Goal: Task Accomplishment & Management: Manage account settings

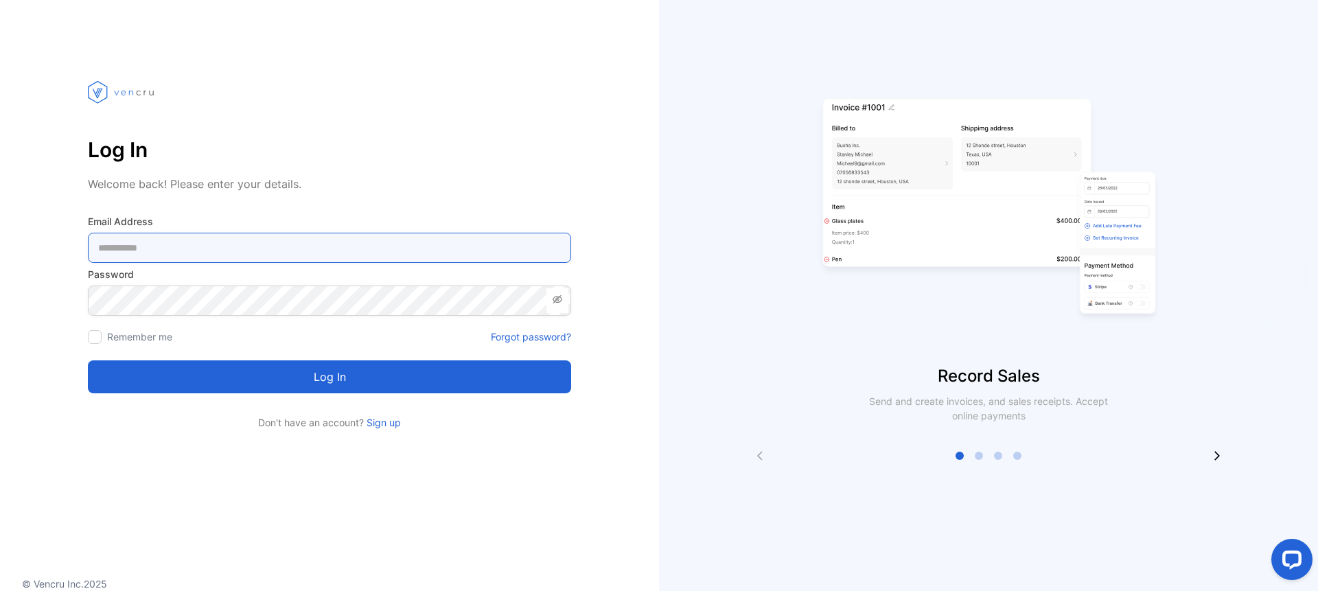
click at [158, 249] on Address-inputemail "email" at bounding box center [329, 248] width 483 height 30
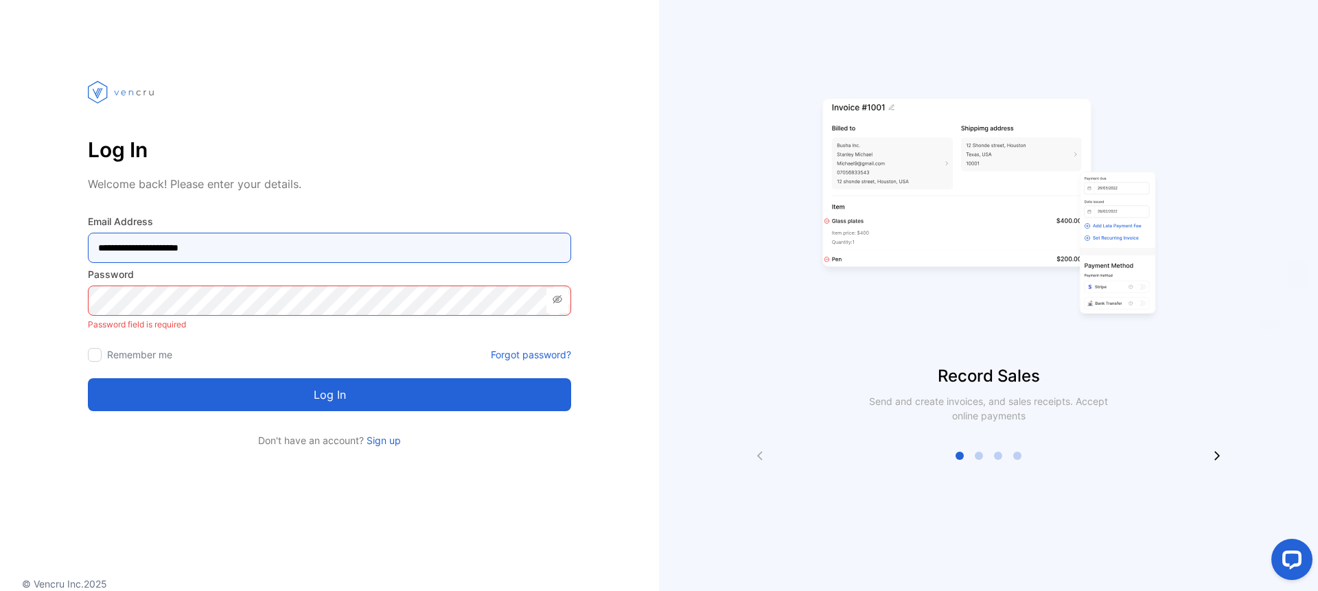
type Address-inputemail "**********"
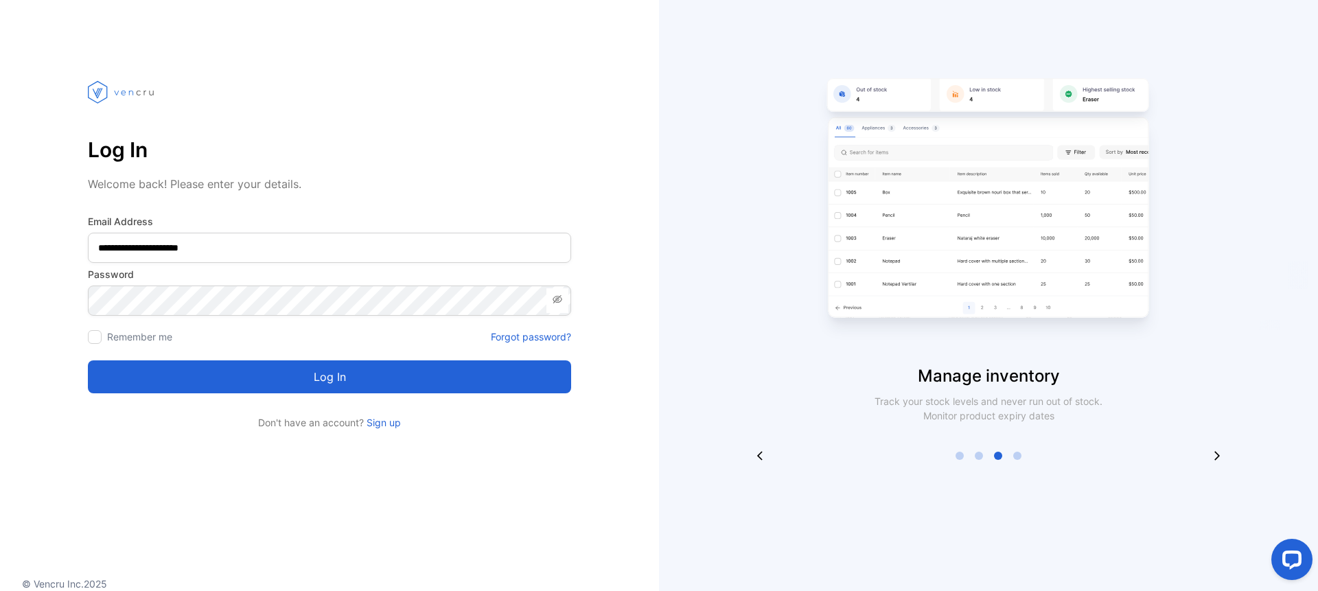
click at [98, 332] on div at bounding box center [95, 337] width 14 height 14
click at [334, 380] on button "Log in" at bounding box center [329, 376] width 483 height 33
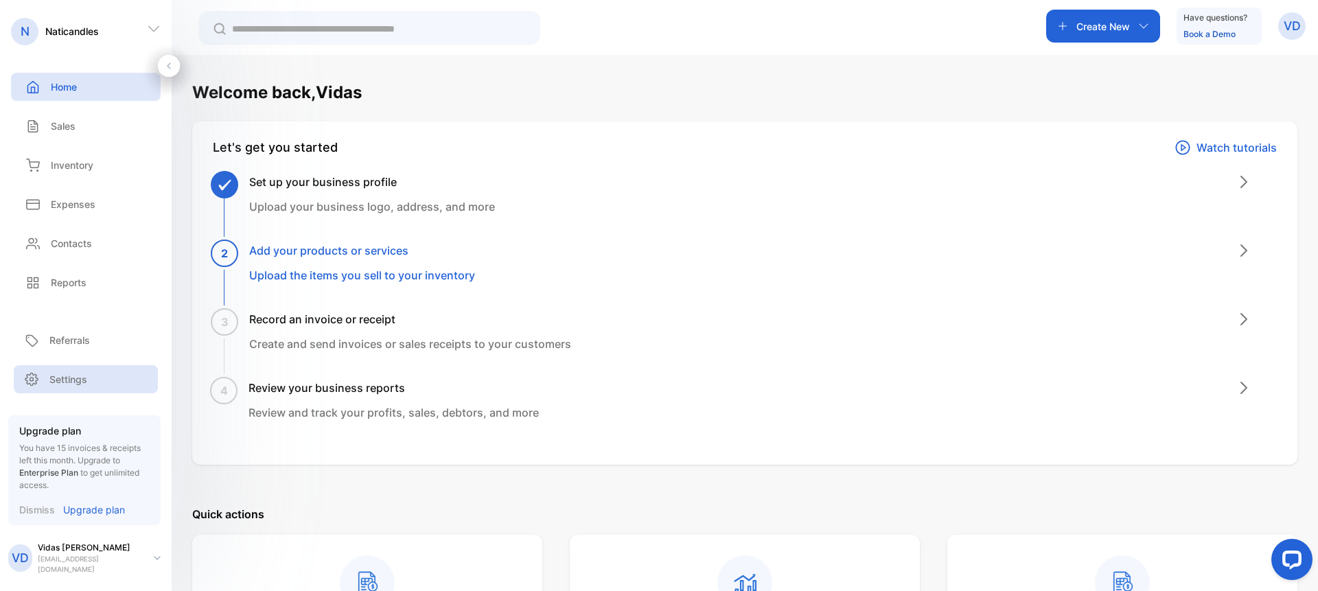
click at [63, 381] on p "Settings" at bounding box center [68, 379] width 38 height 14
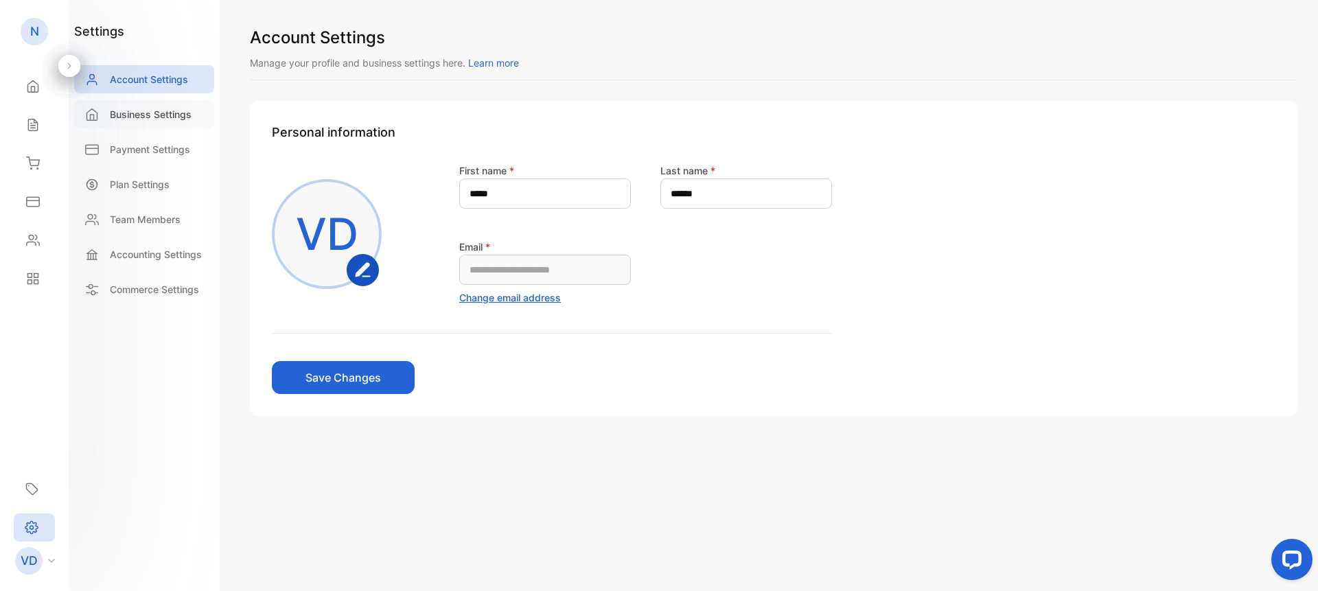
click at [137, 106] on div "Business Settings" at bounding box center [144, 114] width 140 height 28
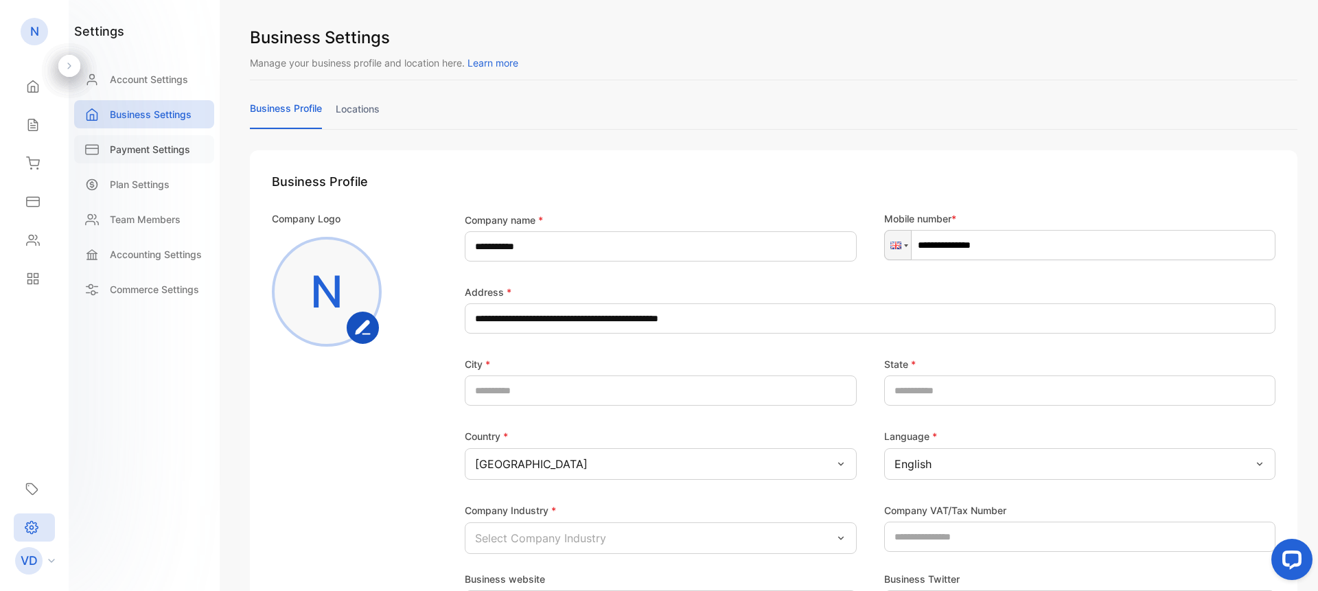
click at [150, 146] on p "Payment Settings" at bounding box center [150, 149] width 80 height 14
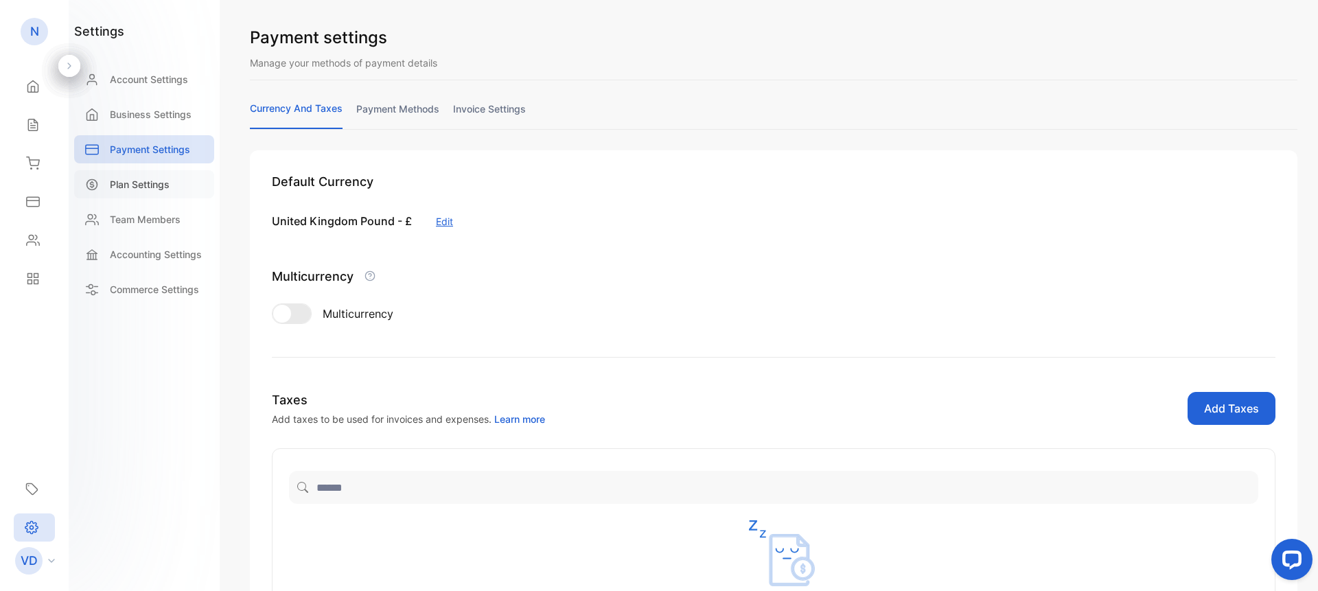
click at [148, 181] on p "Plan Settings" at bounding box center [140, 184] width 60 height 14
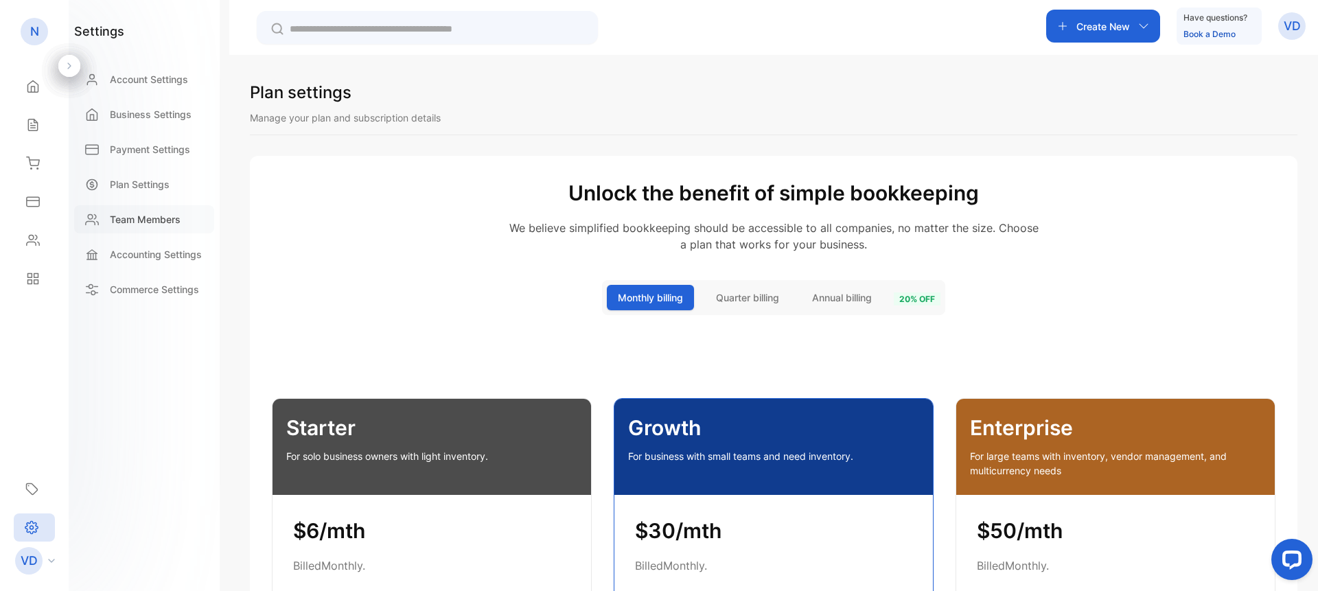
click at [143, 220] on p "Team Members" at bounding box center [145, 219] width 71 height 14
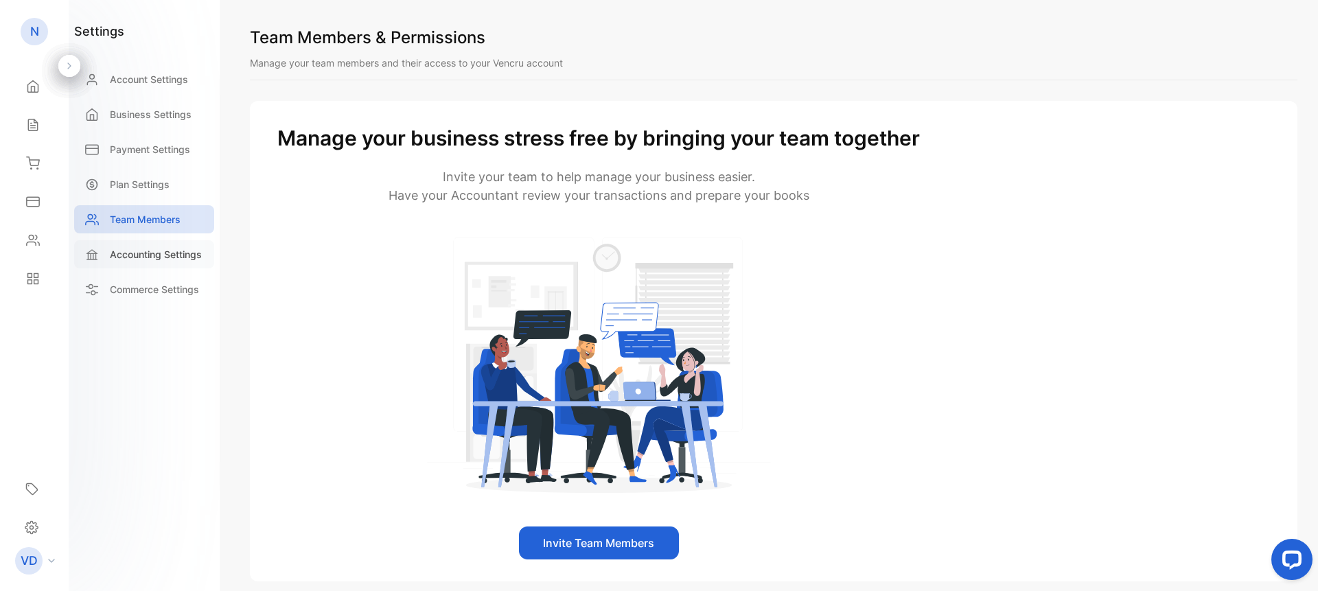
click at [150, 253] on p "Accounting Settings" at bounding box center [156, 254] width 92 height 14
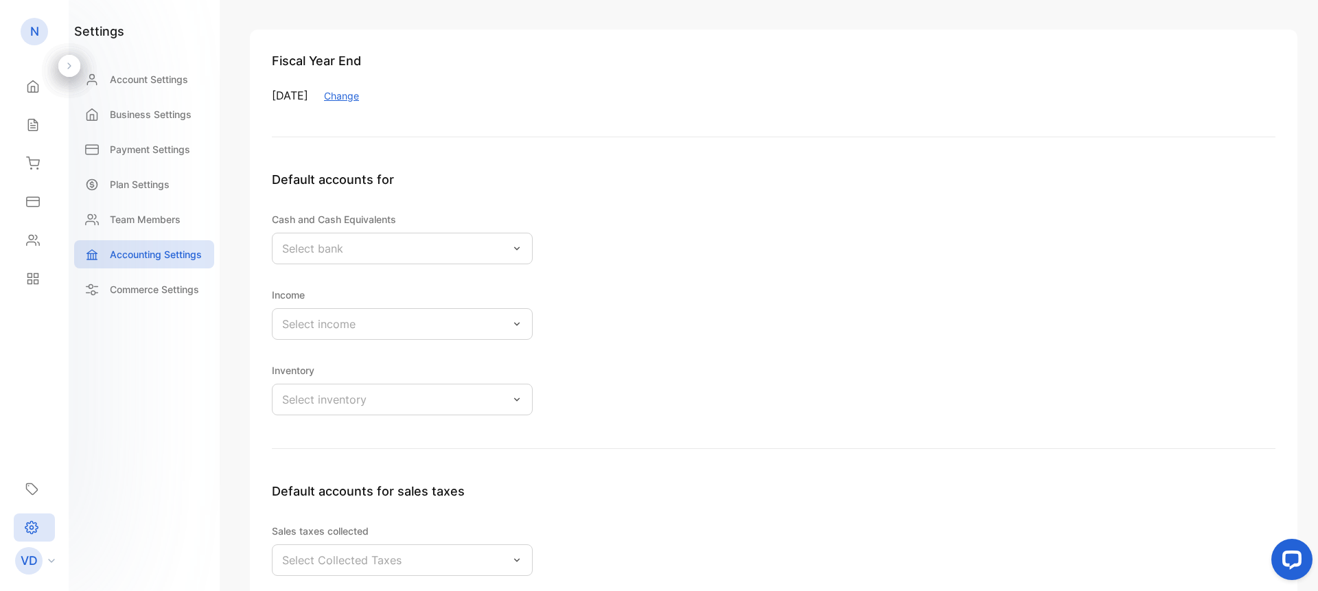
scroll to position [78, 0]
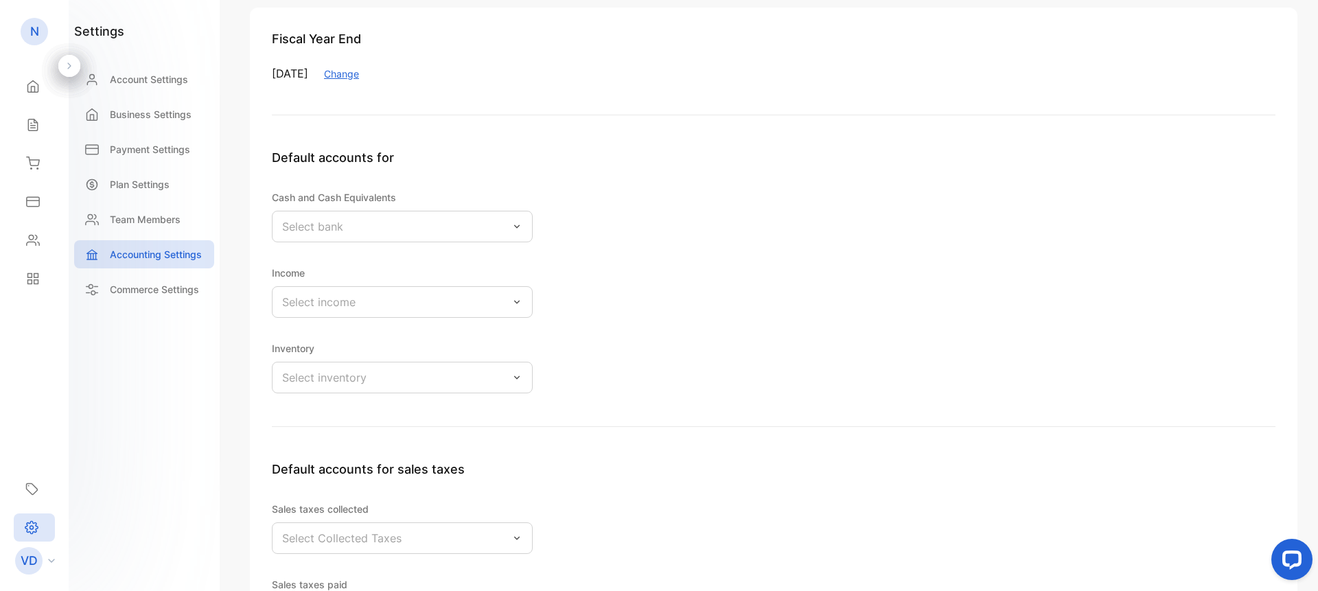
click at [516, 227] on icon at bounding box center [516, 226] width 5 height 3
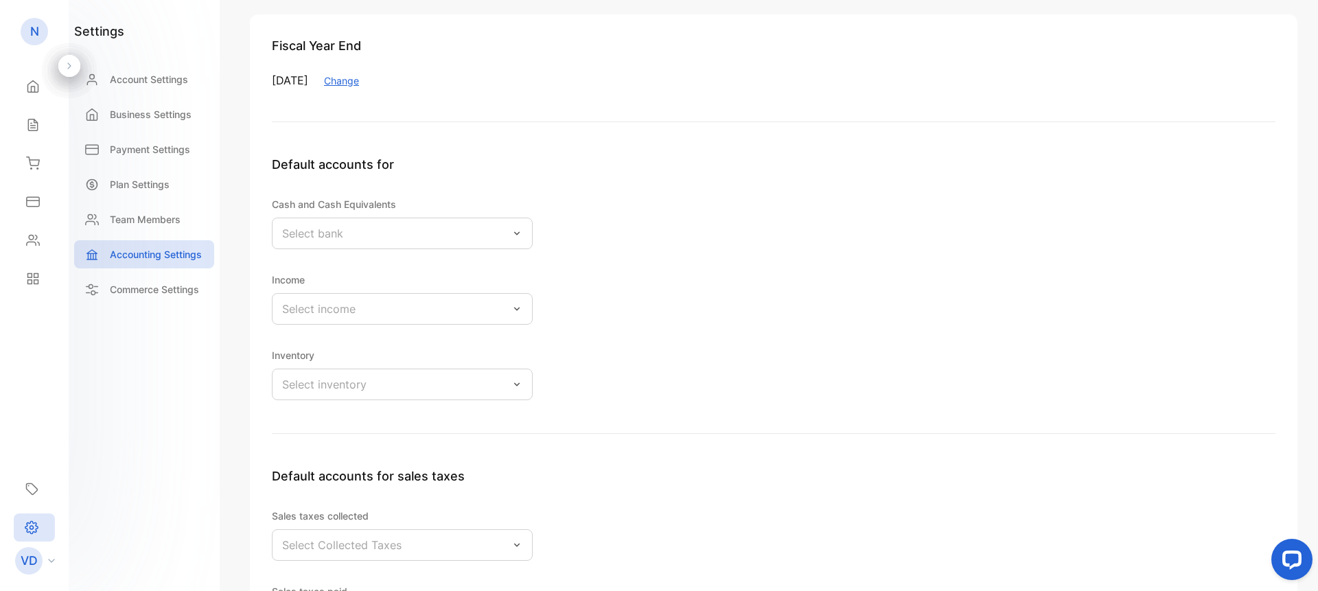
scroll to position [65, 0]
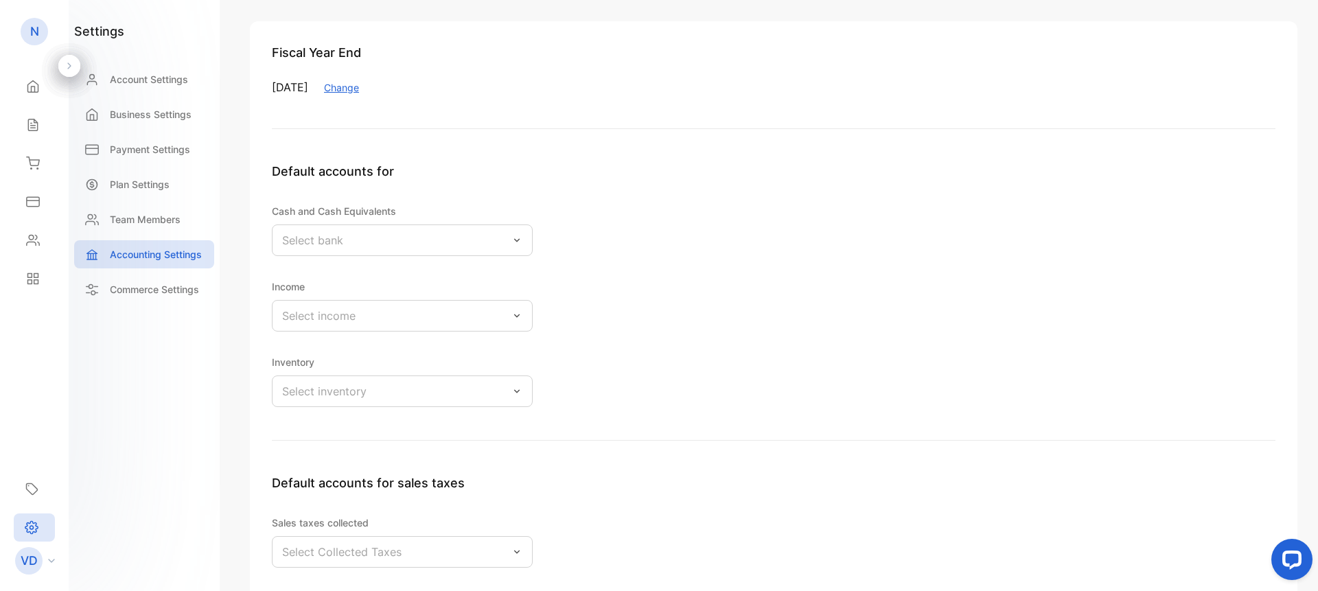
click at [517, 311] on icon at bounding box center [517, 315] width 11 height 11
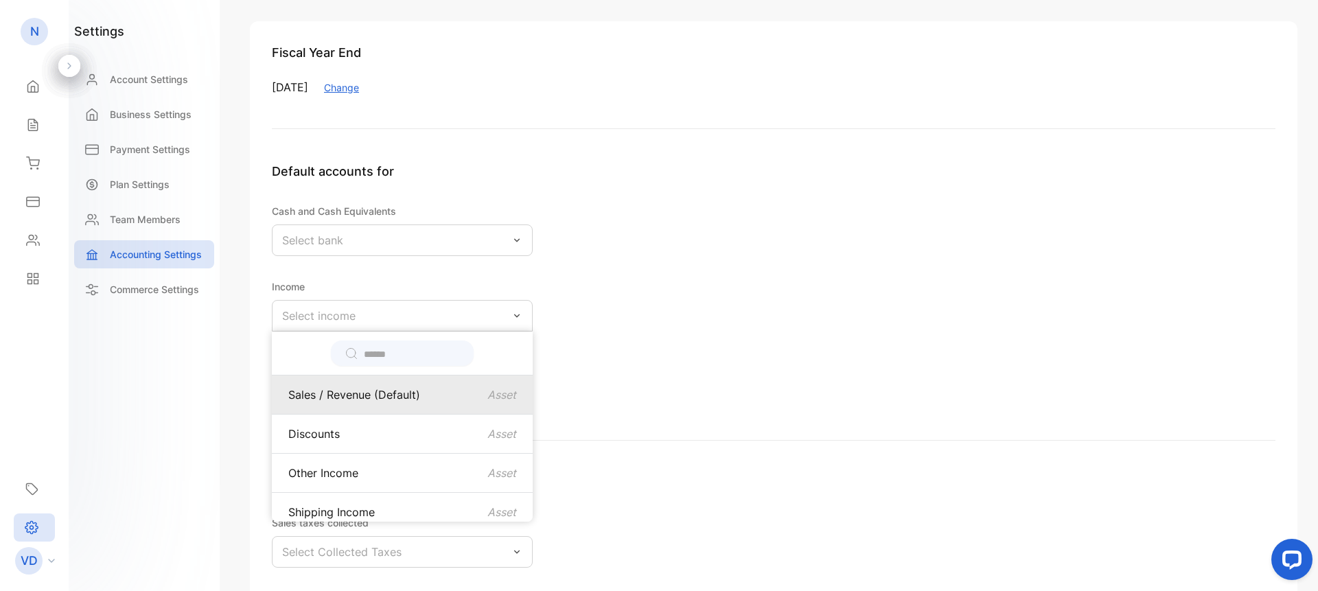
click at [388, 394] on p "Sales / Revenue (Default)" at bounding box center [354, 395] width 132 height 16
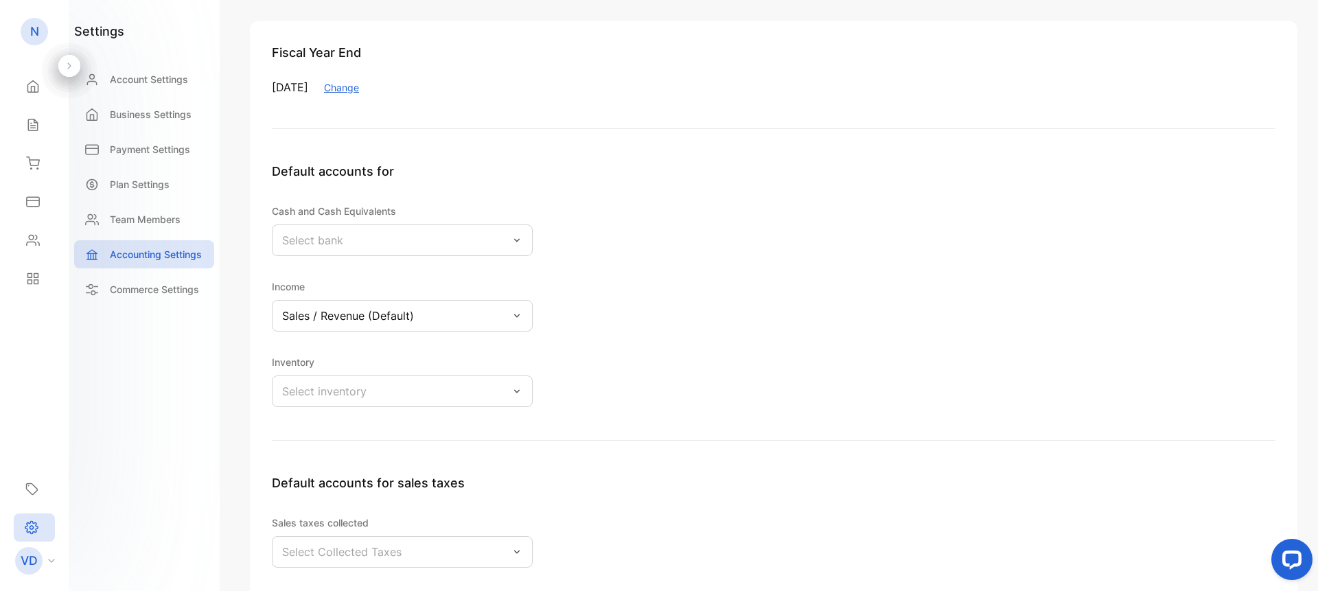
click at [359, 85] on button "Change" at bounding box center [341, 87] width 35 height 14
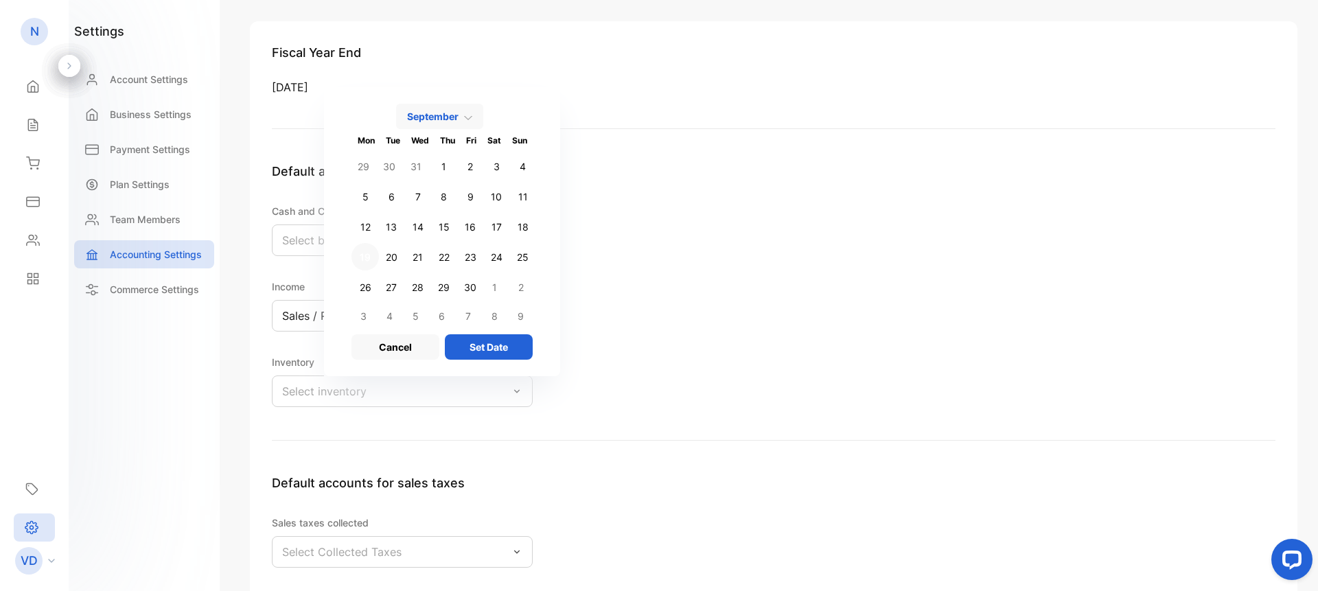
click at [483, 114] on button "September" at bounding box center [439, 116] width 87 height 25
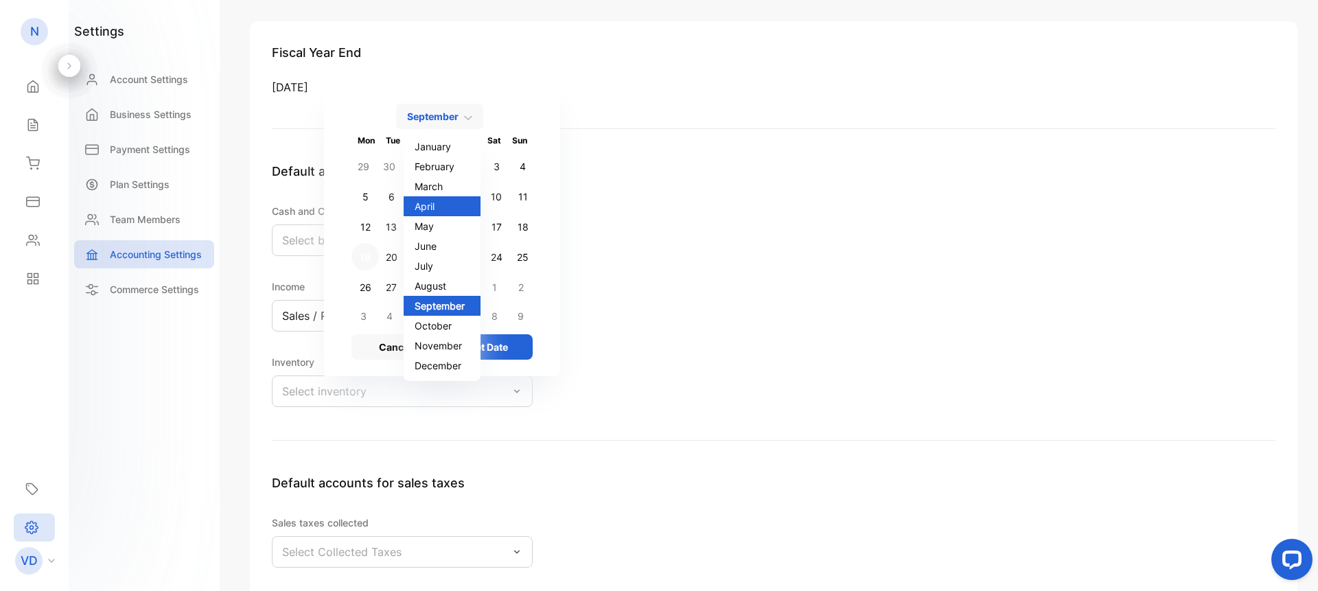
click at [475, 206] on button "April" at bounding box center [442, 206] width 77 height 20
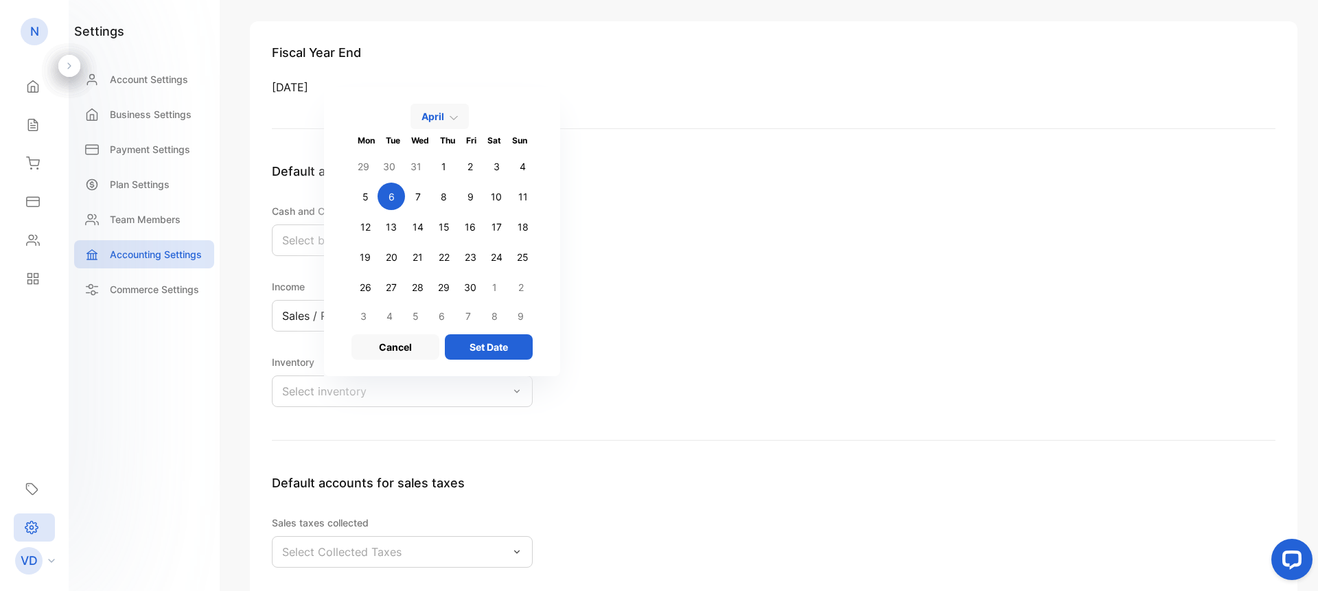
click at [405, 197] on button "6" at bounding box center [391, 196] width 27 height 27
click at [527, 349] on button "Set Date" at bounding box center [489, 346] width 88 height 25
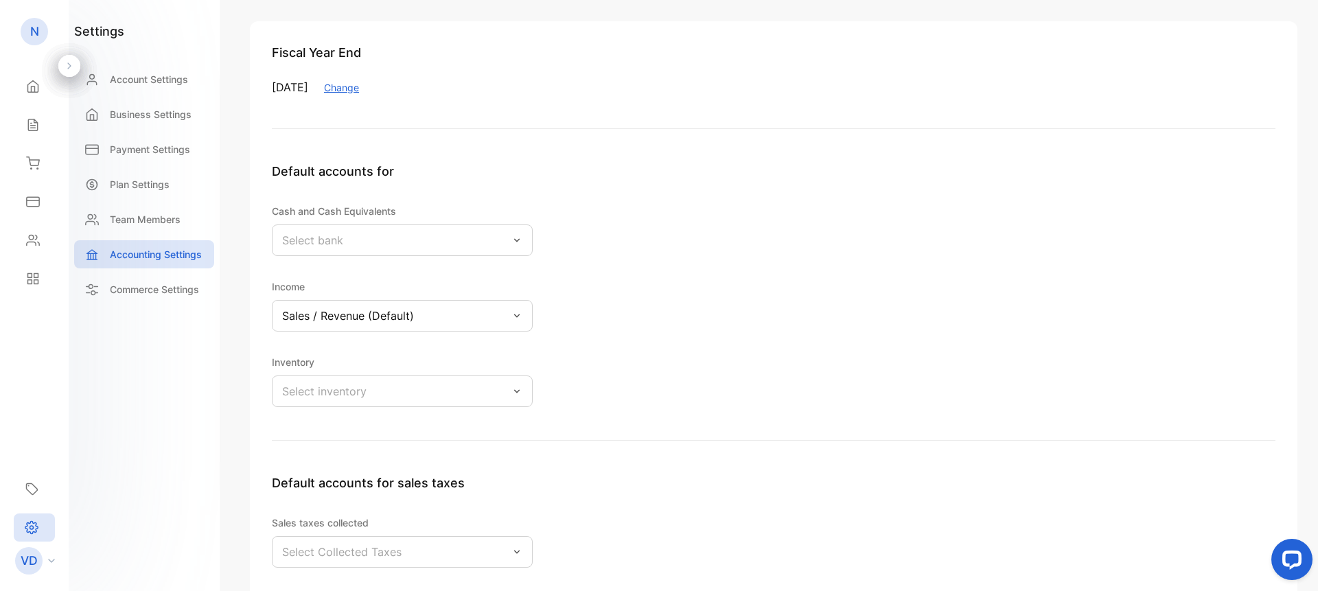
click at [359, 87] on button "Change" at bounding box center [341, 87] width 35 height 14
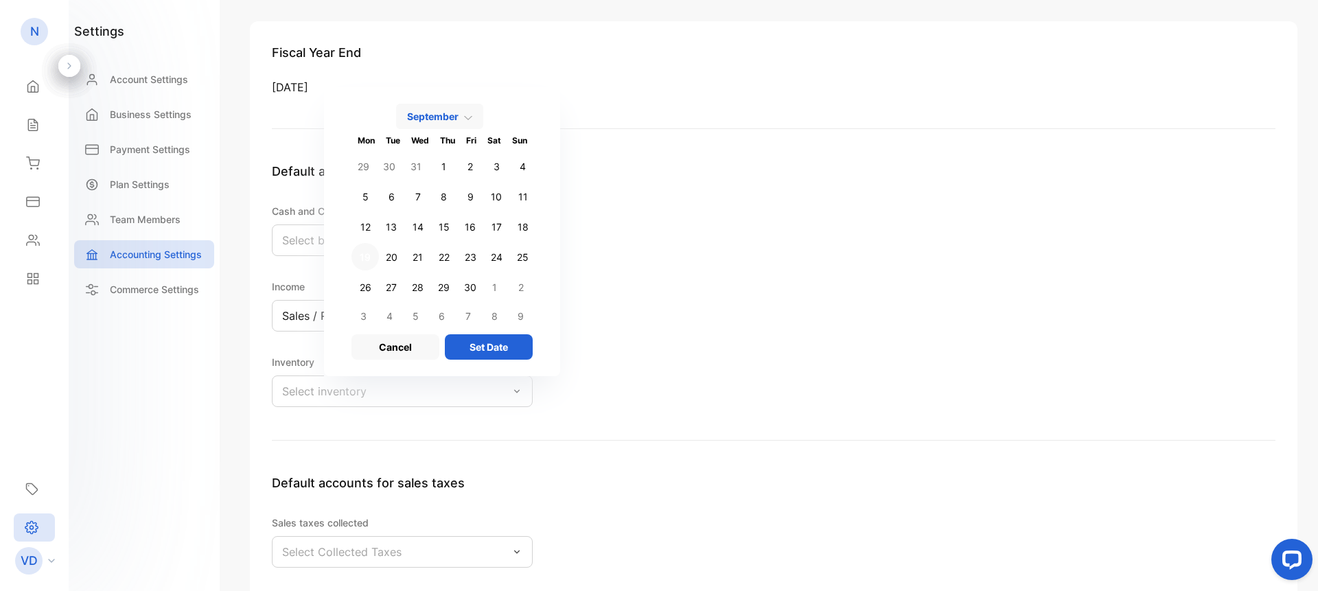
click at [472, 115] on img at bounding box center [468, 118] width 8 height 8
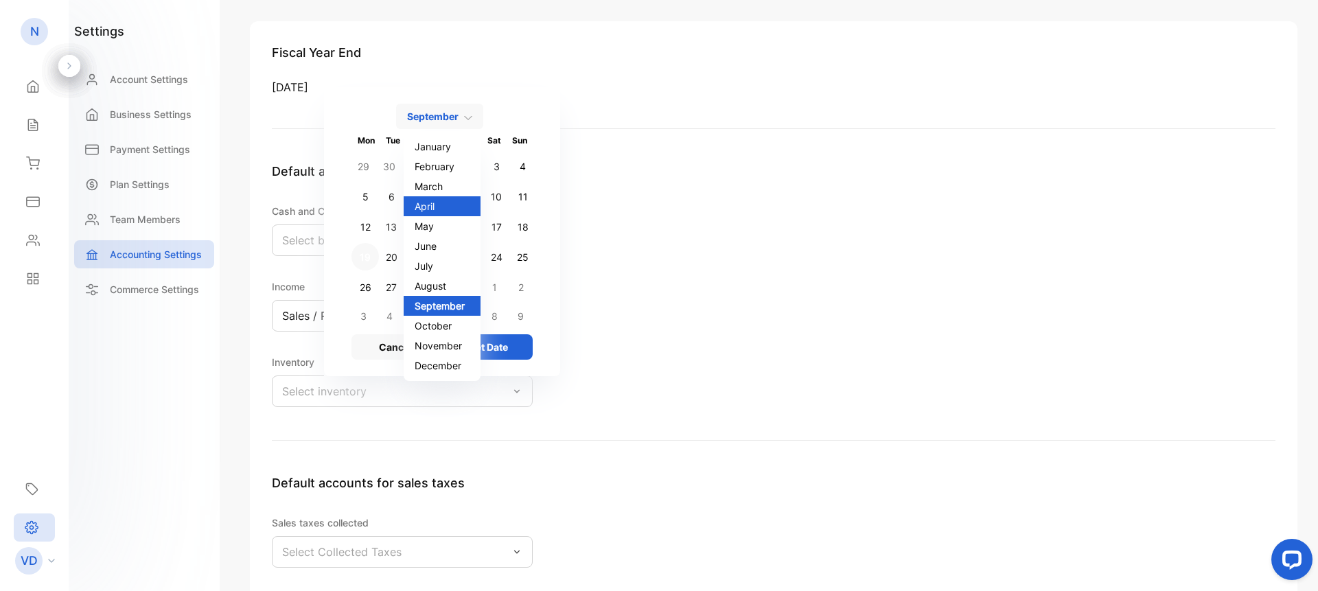
click at [466, 205] on button "April" at bounding box center [442, 206] width 77 height 20
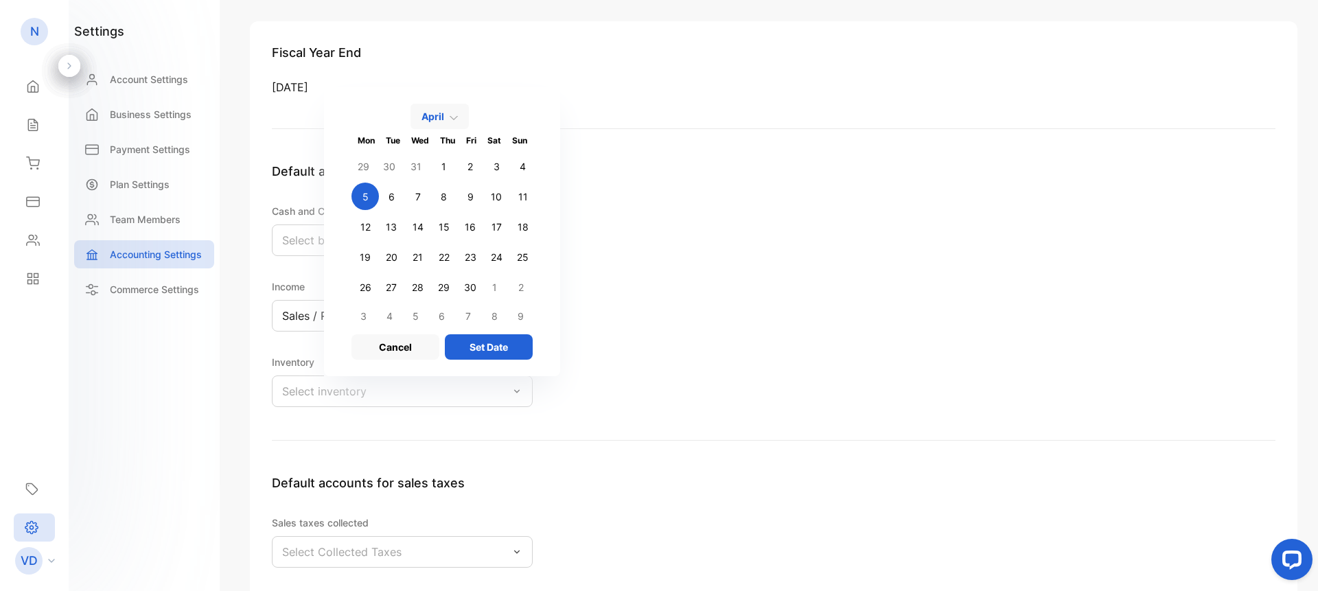
click at [379, 196] on button "5" at bounding box center [365, 196] width 27 height 27
click at [512, 347] on button "Set Date" at bounding box center [489, 346] width 88 height 25
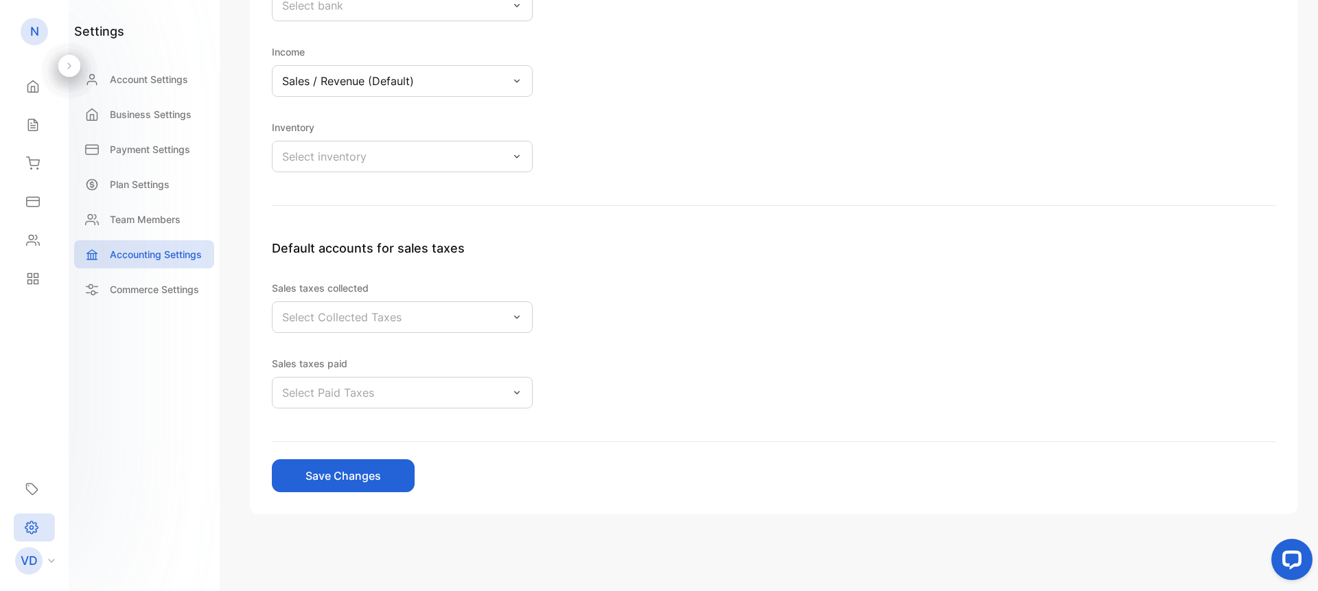
scroll to position [221, 0]
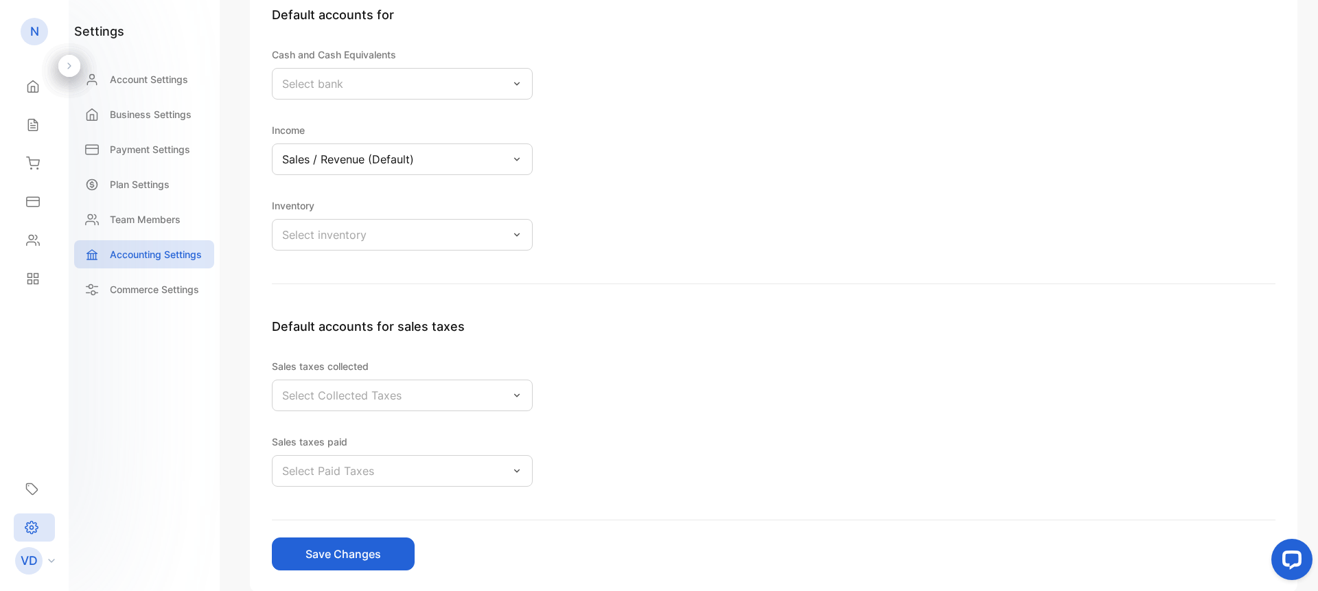
click at [519, 392] on icon at bounding box center [517, 395] width 11 height 11
click at [509, 470] on div "Select Paid Taxes" at bounding box center [402, 471] width 261 height 32
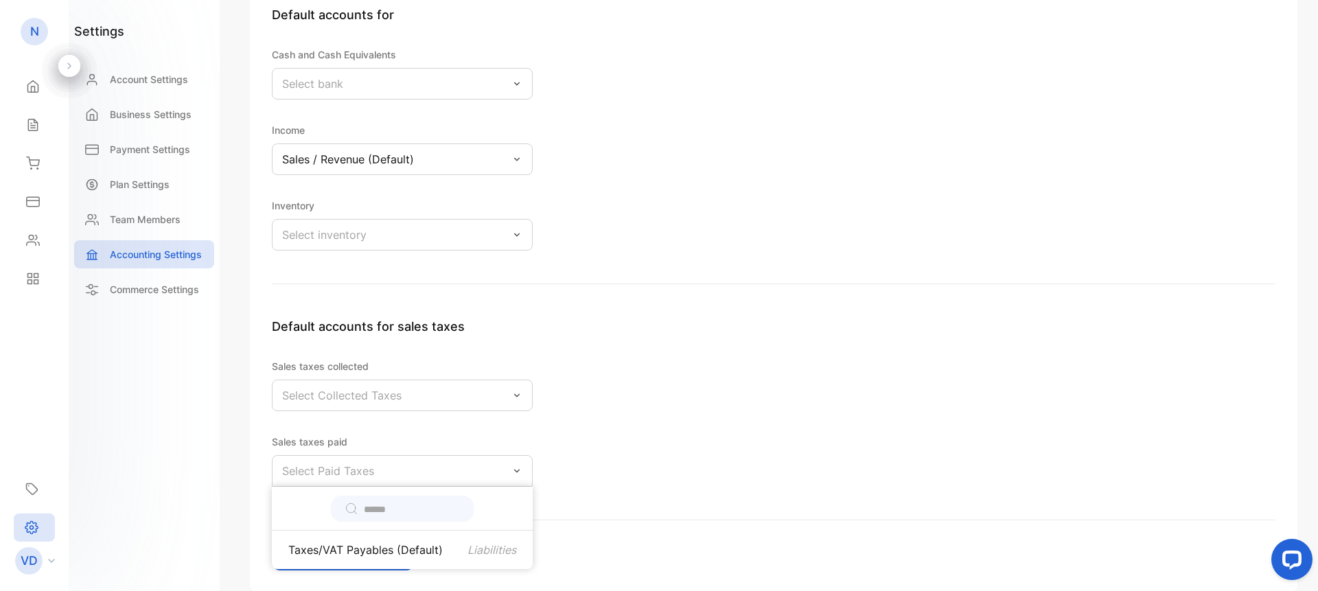
click at [509, 470] on div "Select Paid Taxes" at bounding box center [402, 471] width 261 height 32
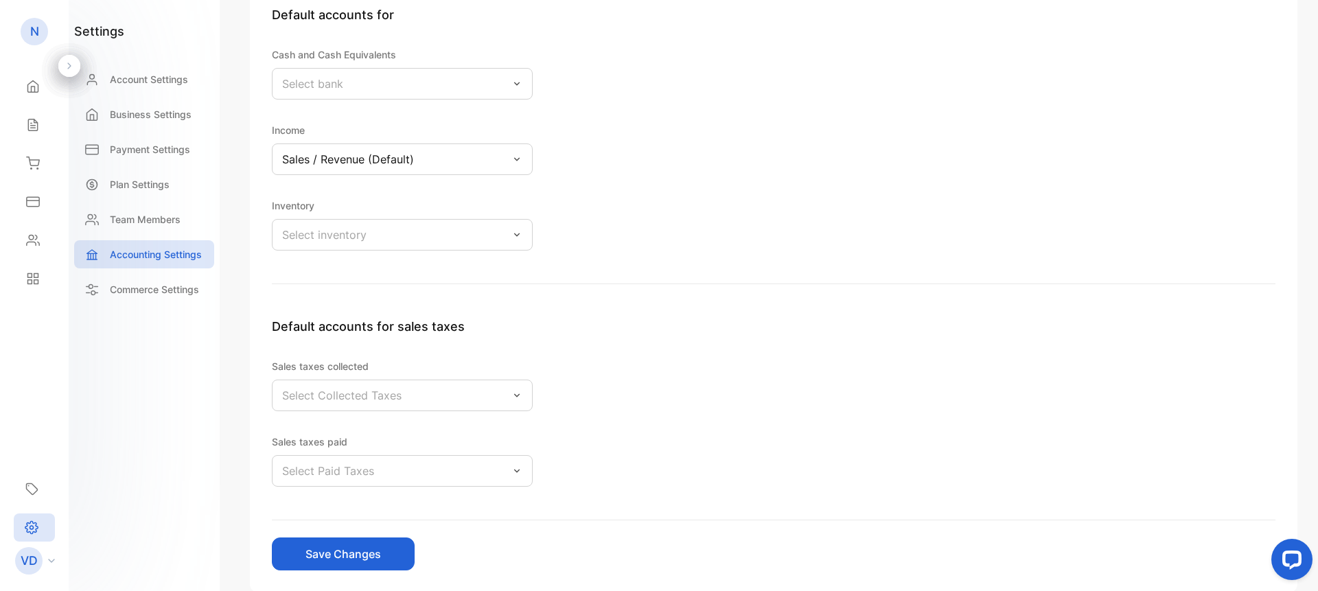
click at [517, 235] on icon at bounding box center [517, 234] width 11 height 11
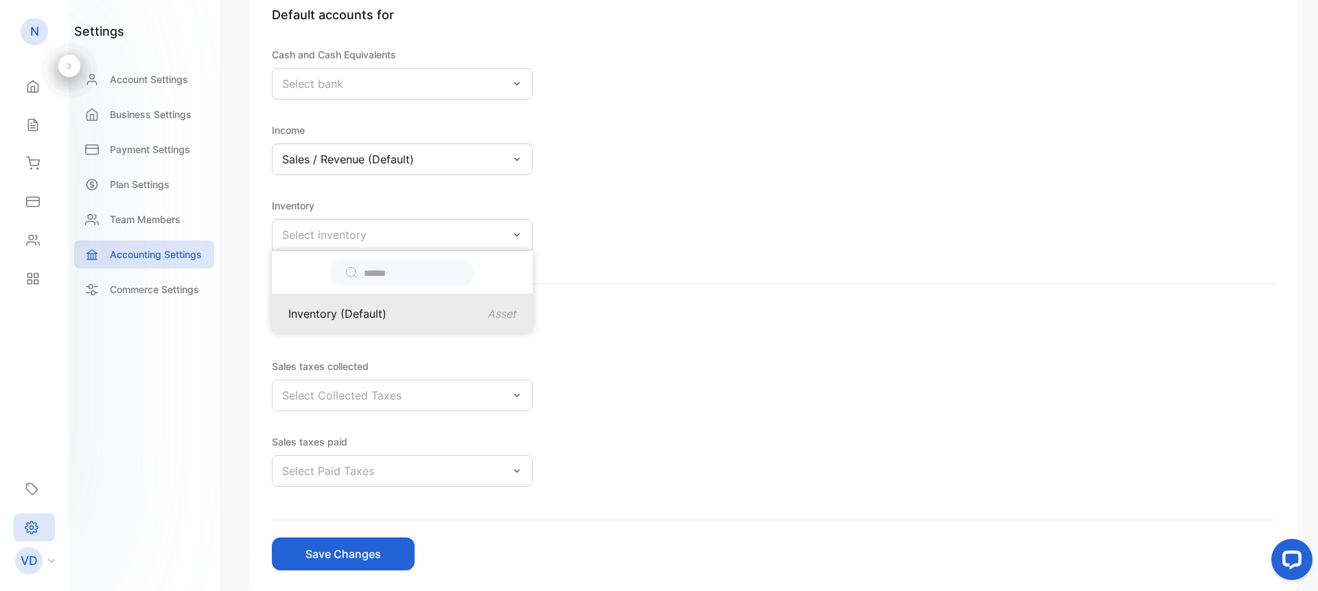
click at [404, 307] on div "Inventory (Default) Asset" at bounding box center [402, 314] width 228 height 16
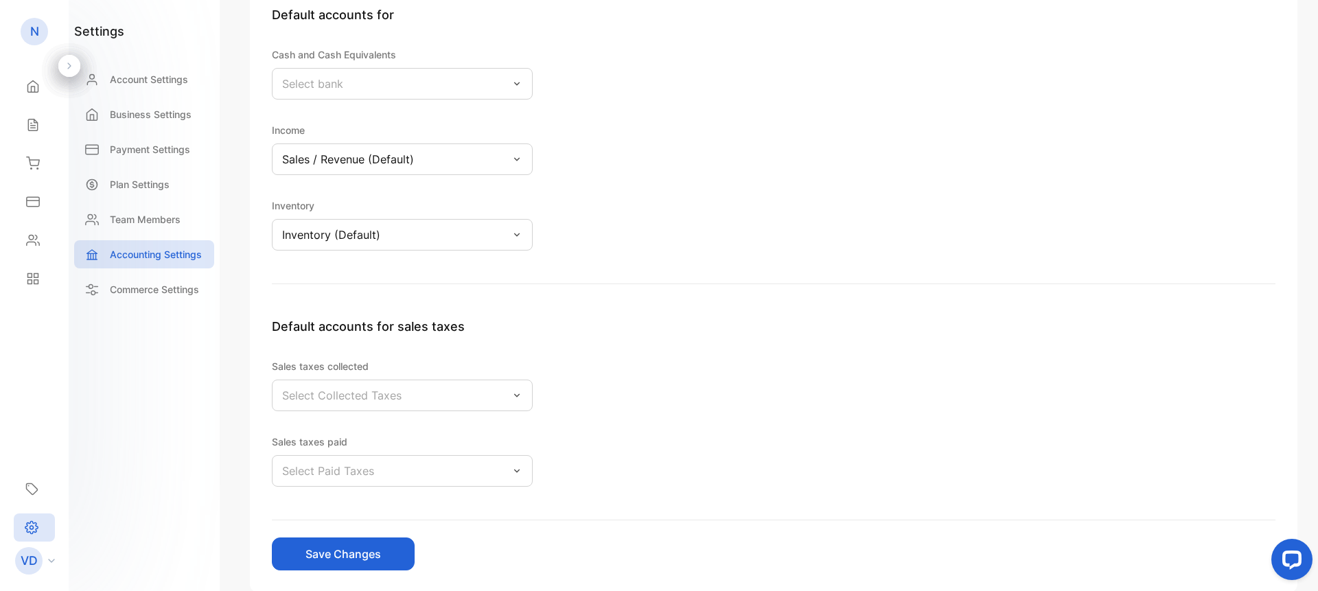
click at [514, 81] on icon at bounding box center [517, 83] width 11 height 11
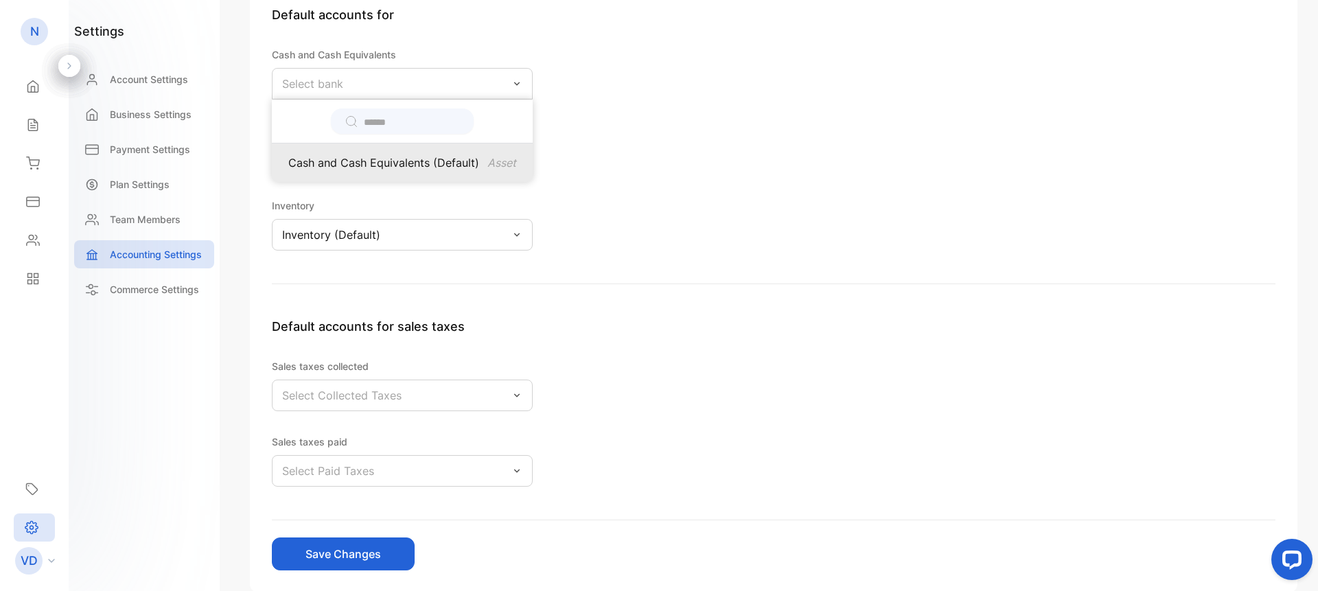
click at [441, 159] on p "Cash and Cash Equivalents (Default)" at bounding box center [383, 162] width 191 height 16
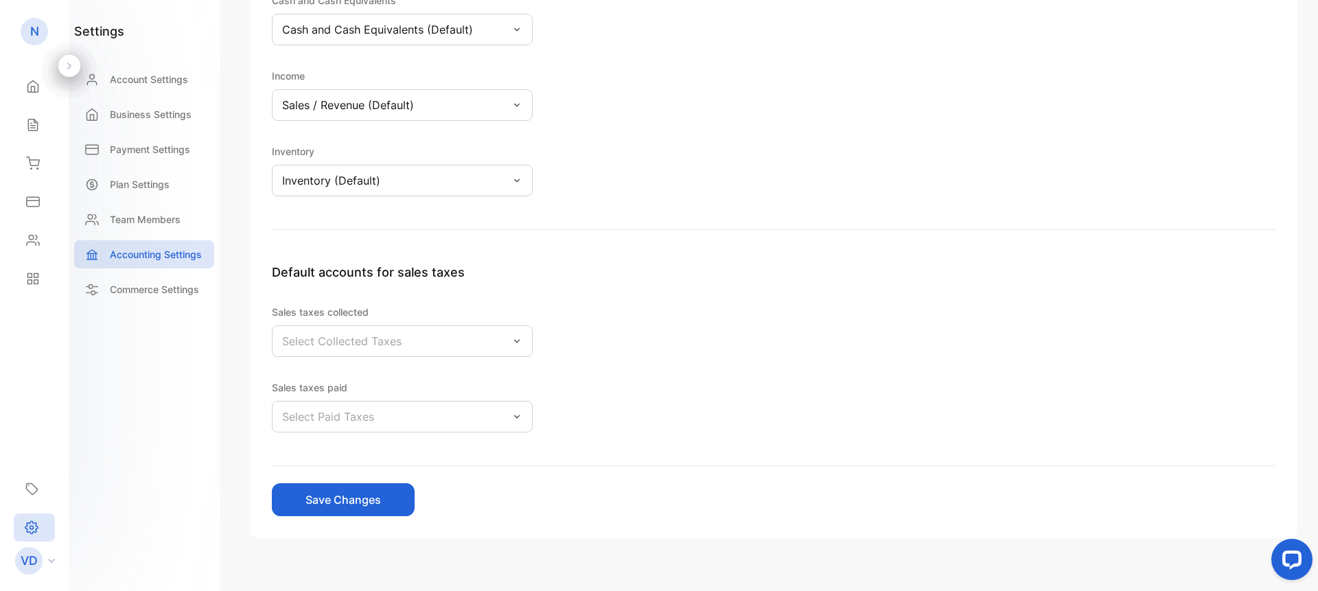
scroll to position [299, 0]
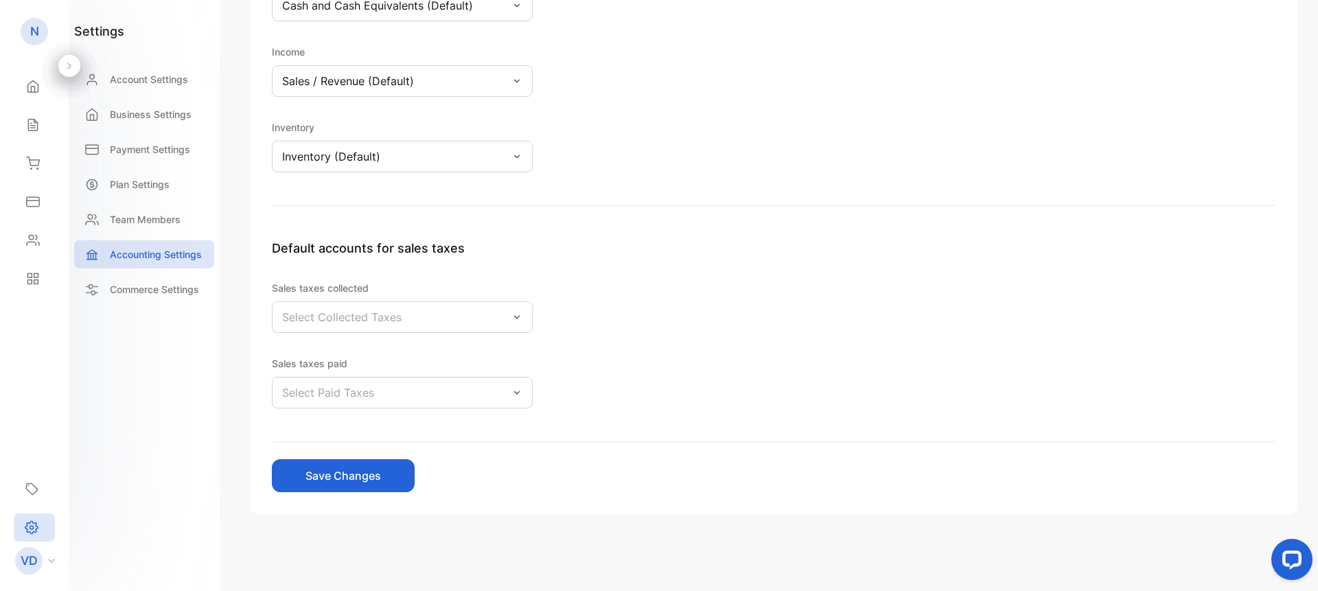
click at [365, 479] on button "Save Changes" at bounding box center [343, 475] width 143 height 33
click at [136, 287] on p "Commerce Settings" at bounding box center [154, 289] width 89 height 14
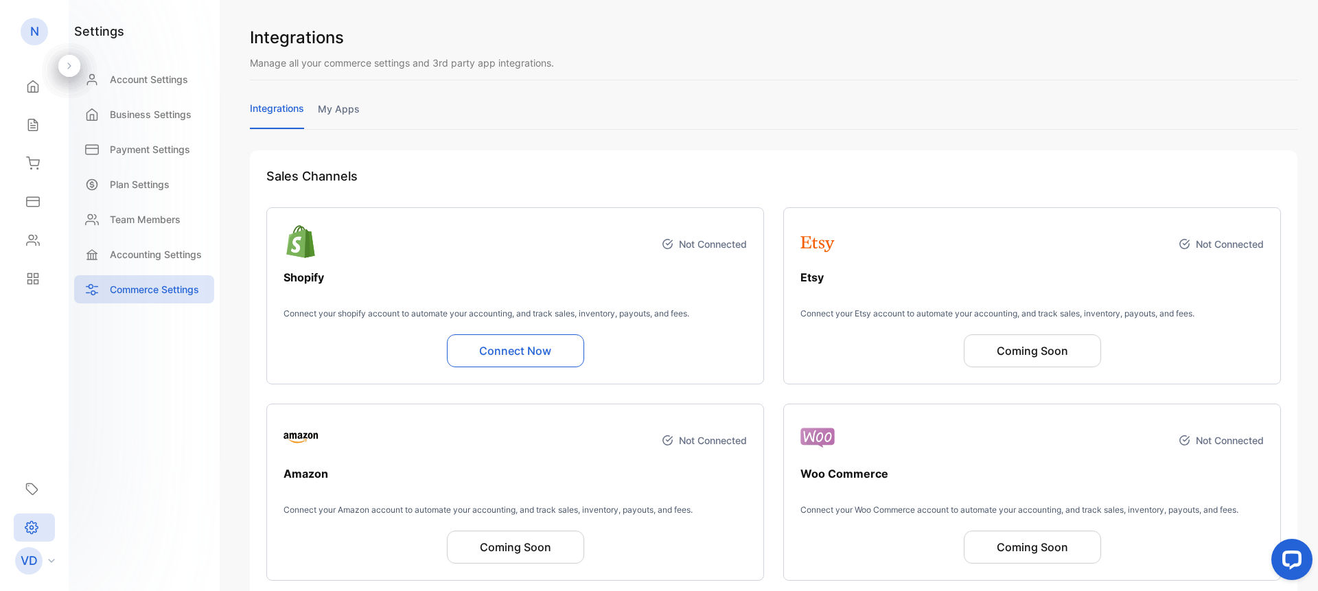
click at [347, 106] on link "my apps" at bounding box center [339, 115] width 42 height 27
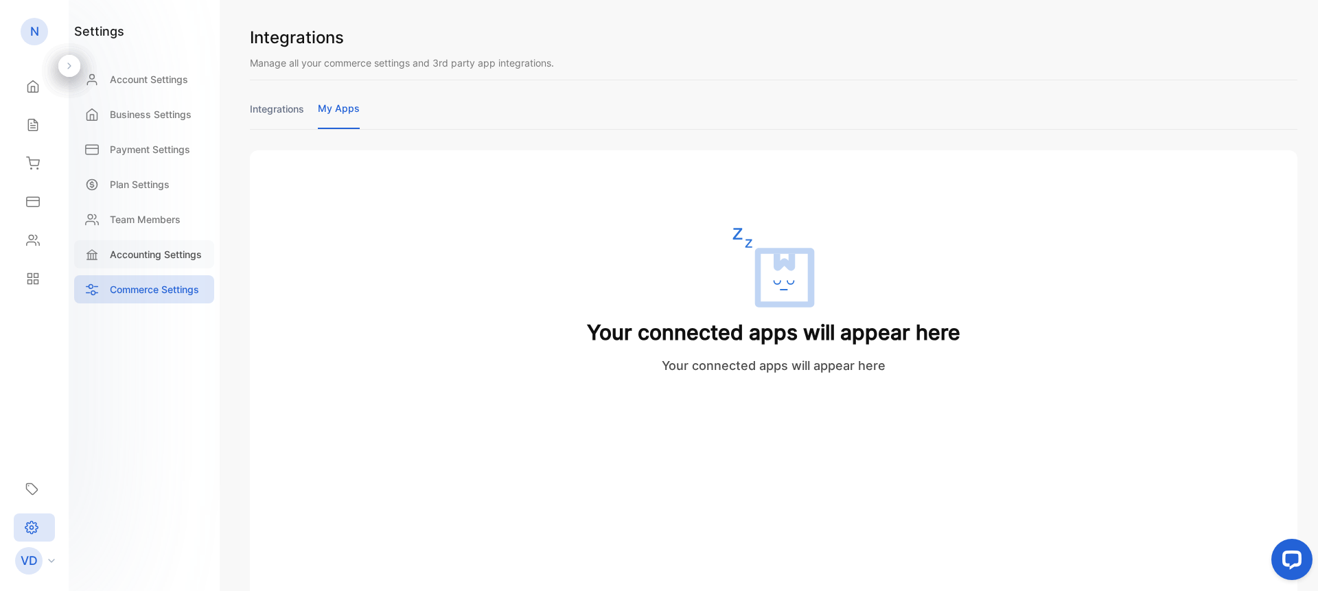
click at [148, 251] on p "Accounting Settings" at bounding box center [156, 254] width 92 height 14
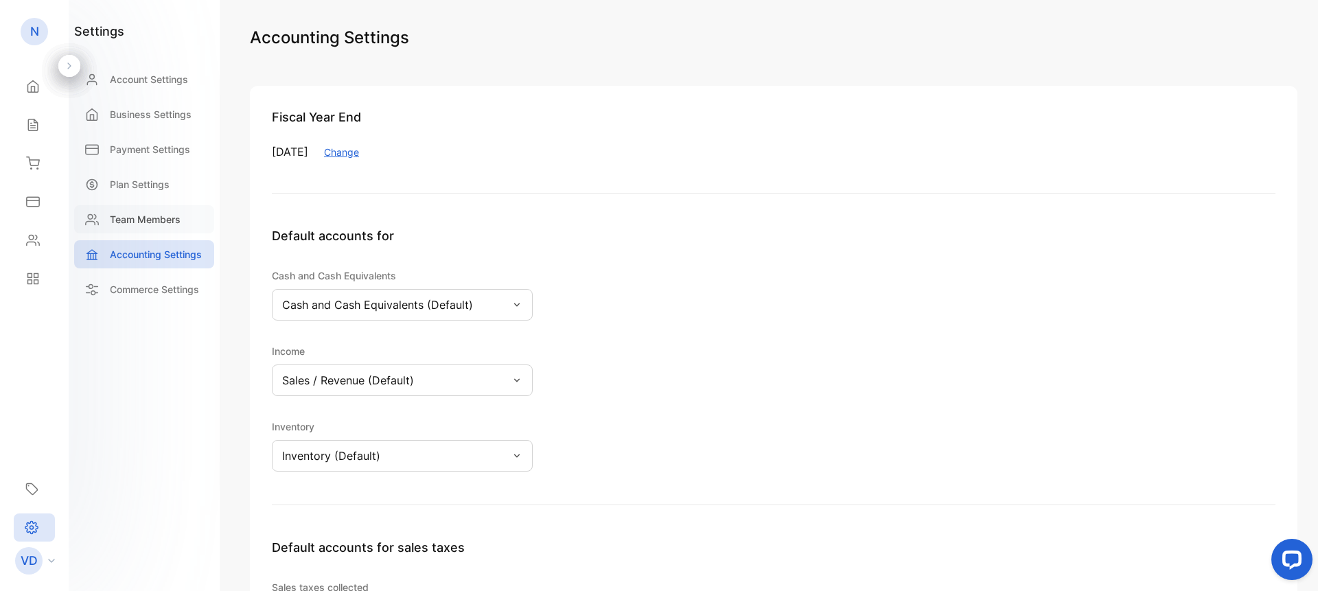
click at [144, 220] on p "Team Members" at bounding box center [145, 219] width 71 height 14
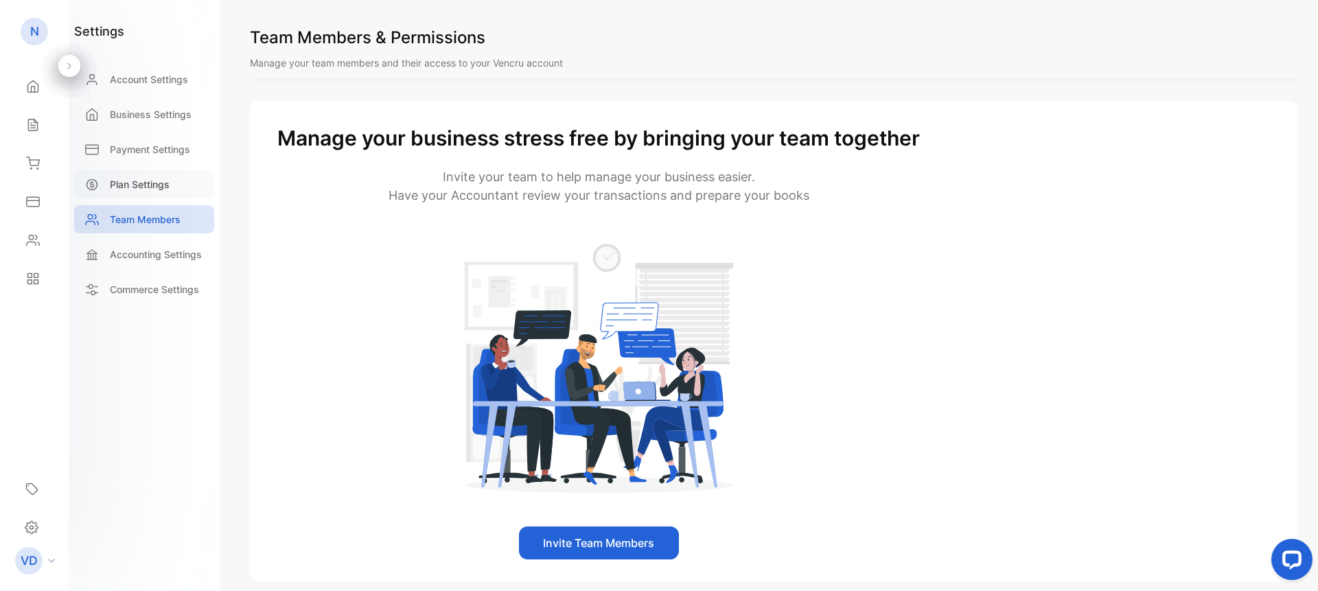
click at [146, 185] on p "Plan Settings" at bounding box center [140, 184] width 60 height 14
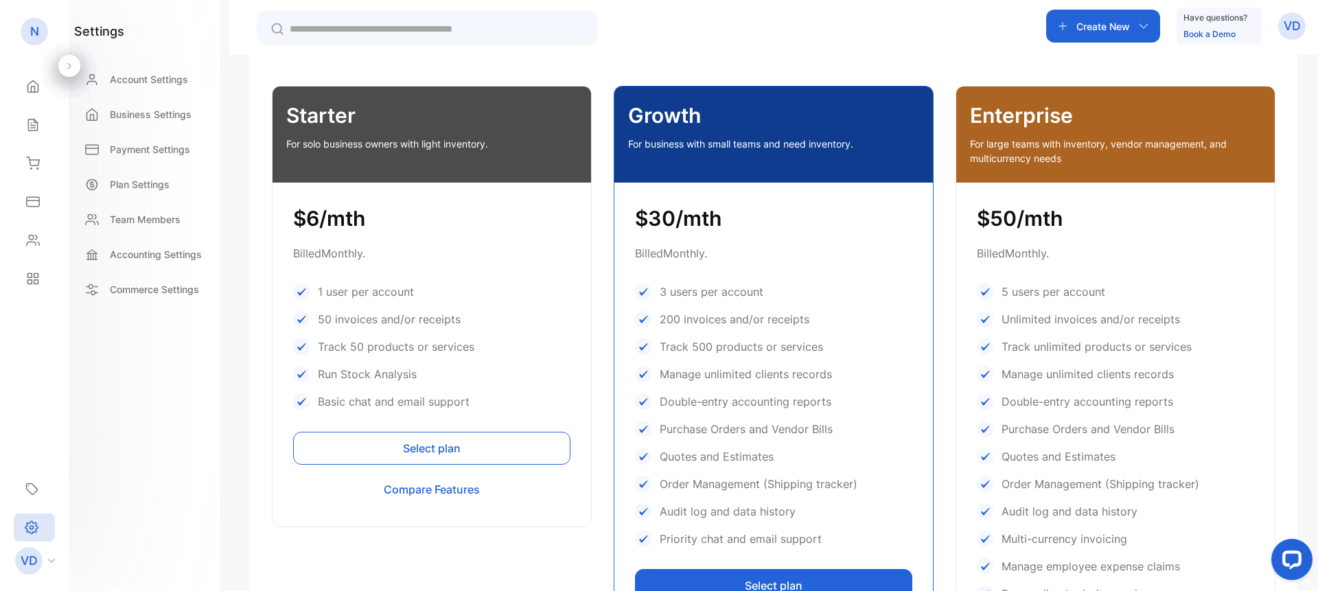
scroll to position [391, 0]
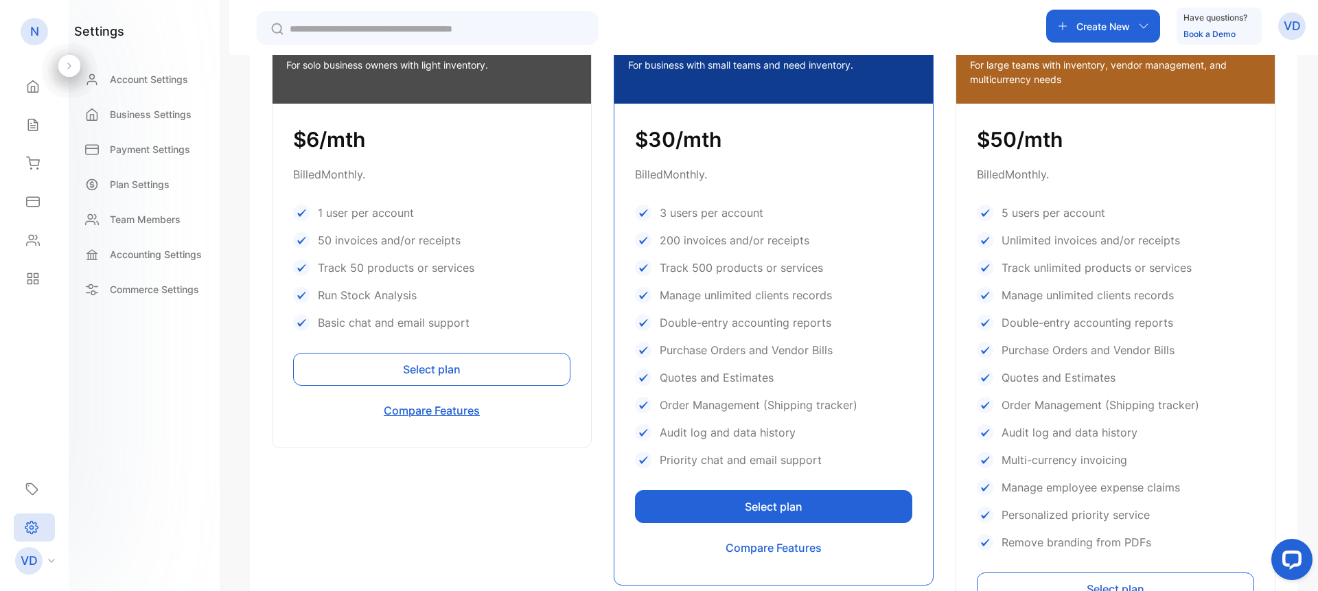
click at [448, 407] on button "Compare Features" at bounding box center [431, 410] width 277 height 33
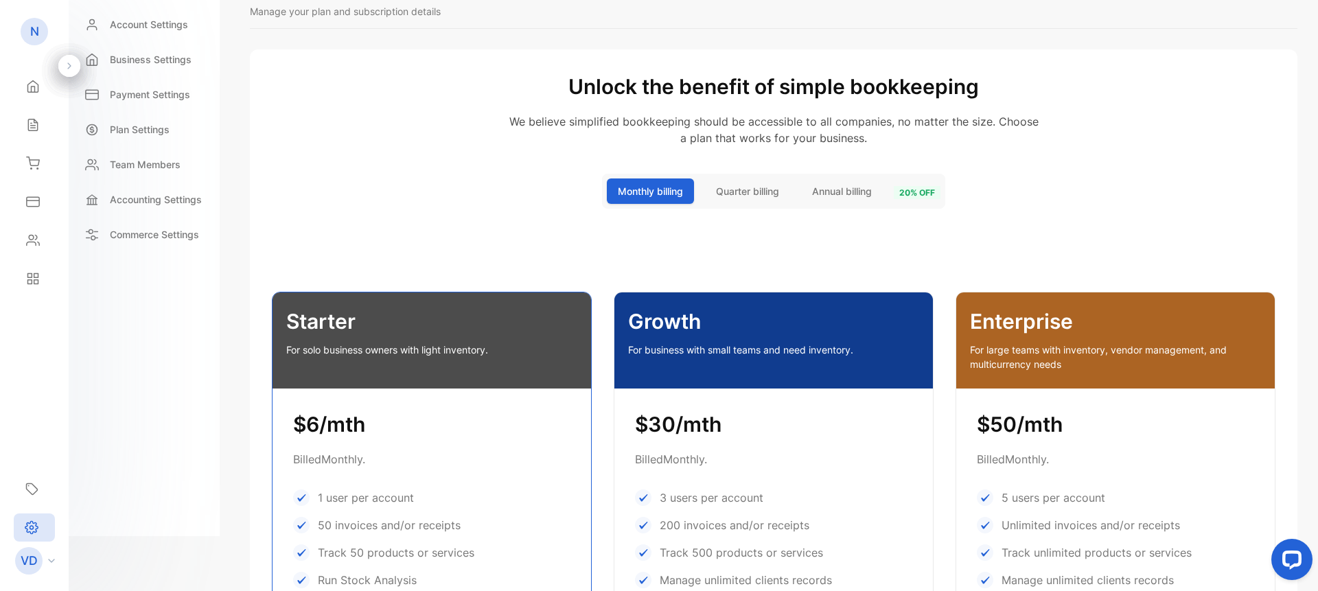
scroll to position [78, 0]
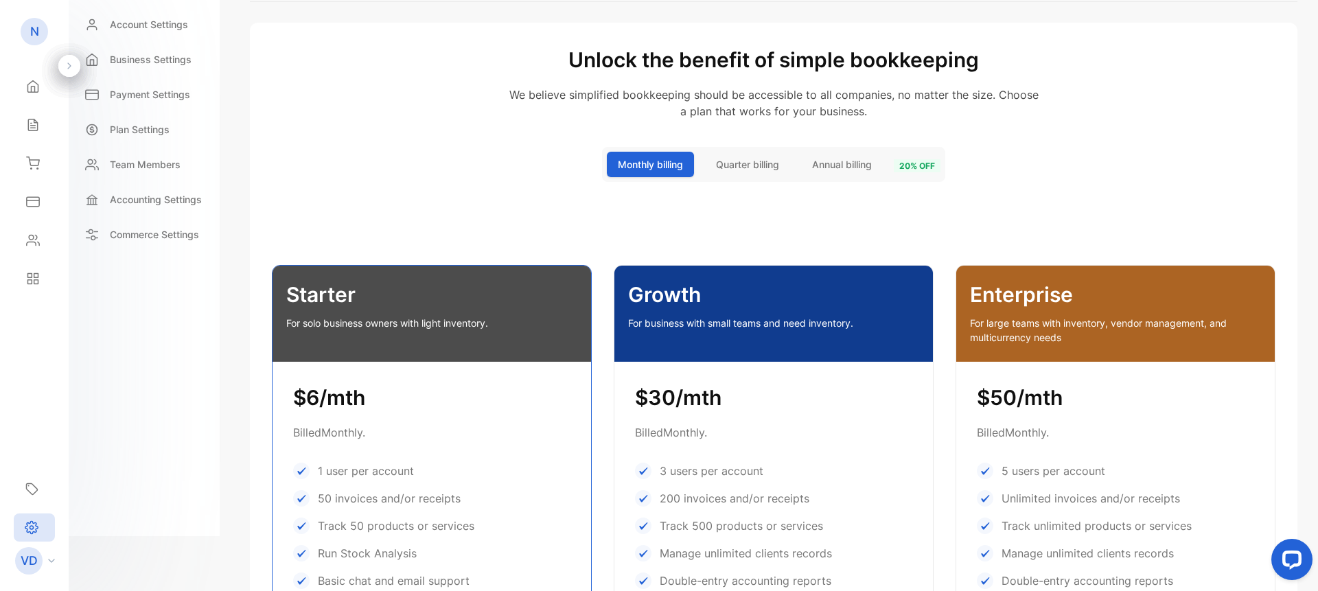
click at [839, 163] on span "Annual billing" at bounding box center [842, 164] width 60 height 14
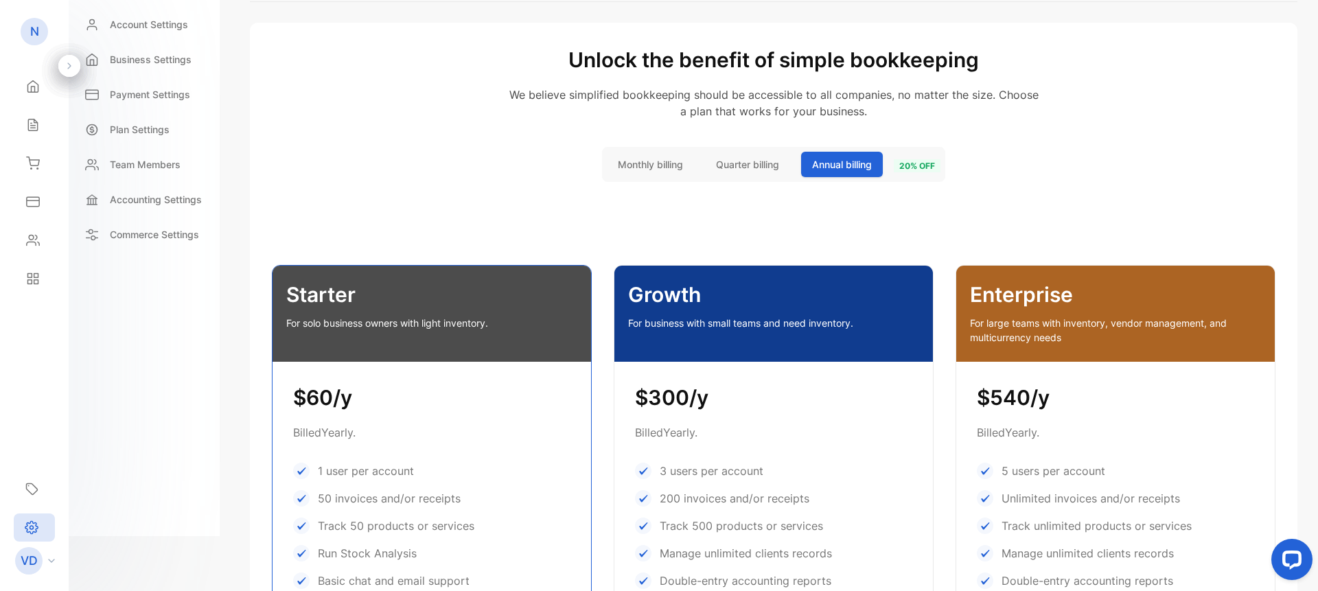
click at [749, 163] on span "Quarter billing" at bounding box center [747, 164] width 63 height 14
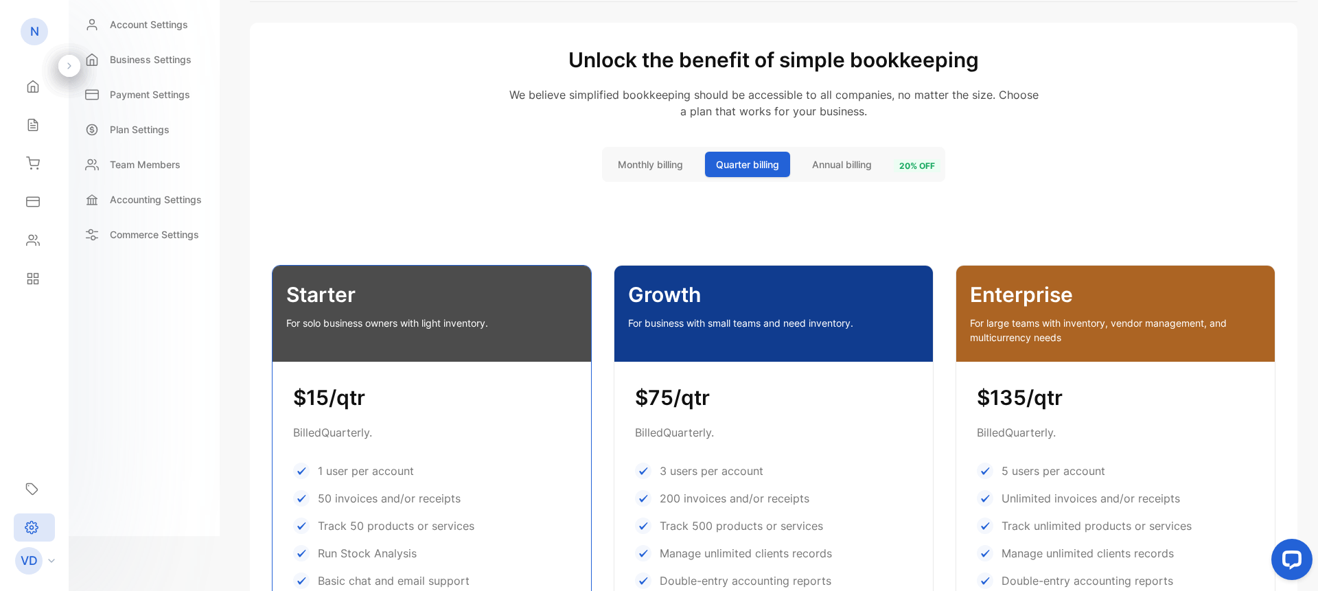
click at [654, 159] on span "Monthly billing" at bounding box center [650, 164] width 65 height 14
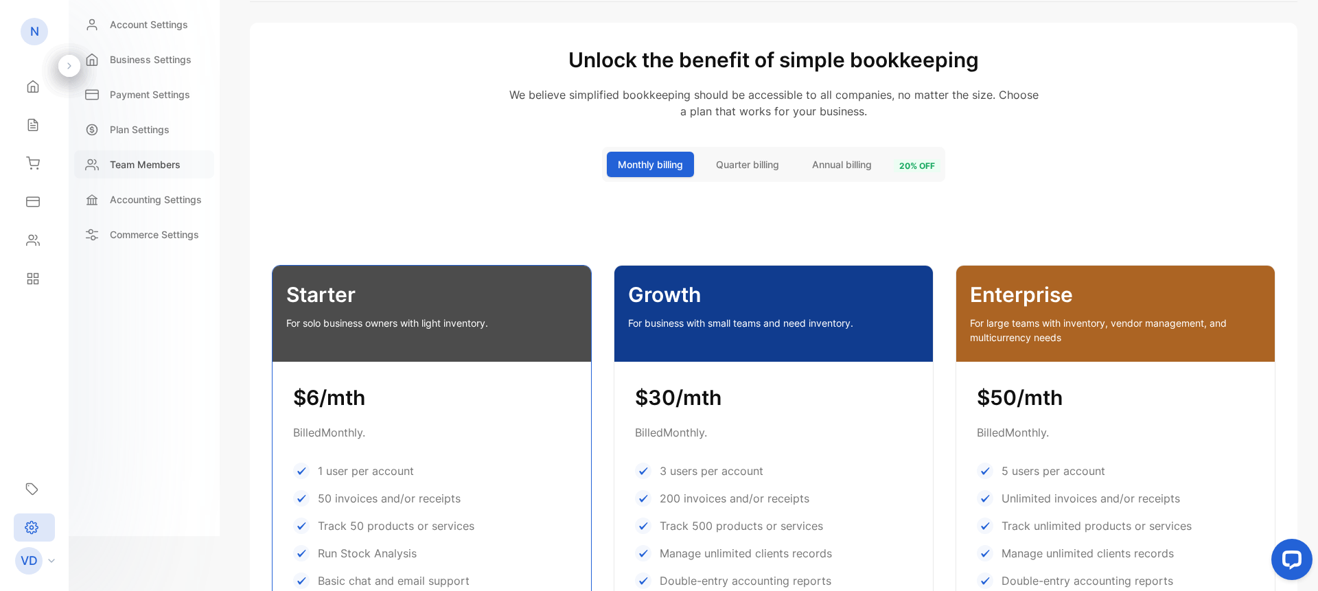
click at [140, 161] on p "Team Members" at bounding box center [145, 164] width 71 height 14
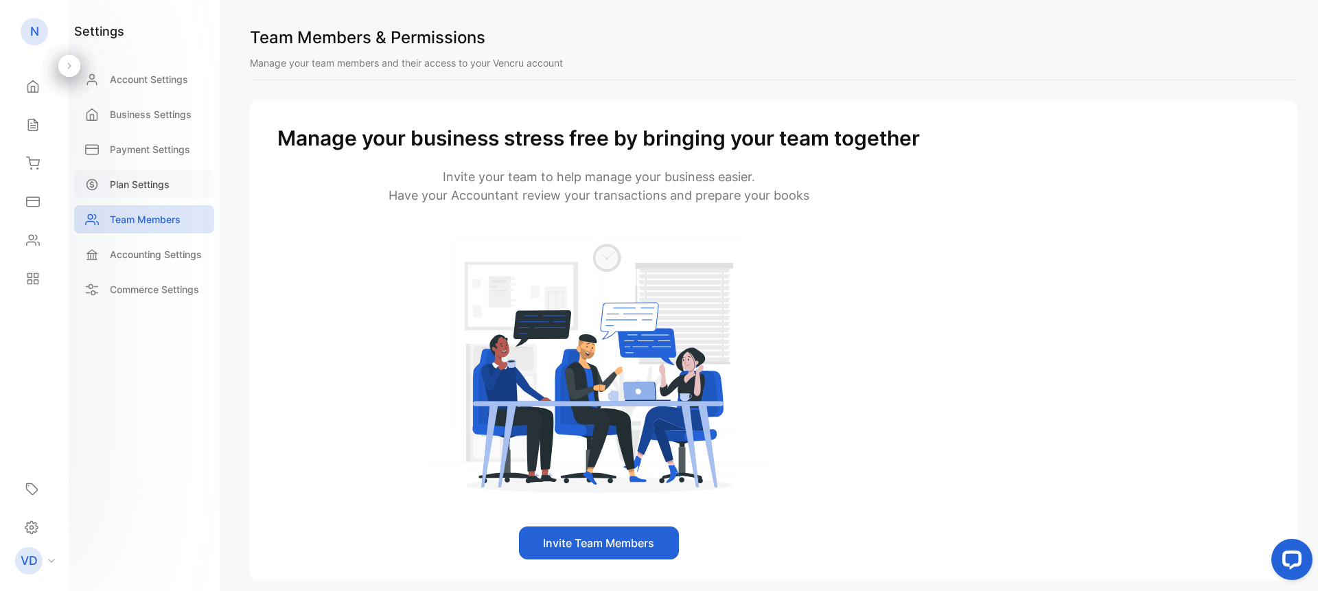
click at [141, 182] on p "Plan Settings" at bounding box center [140, 184] width 60 height 14
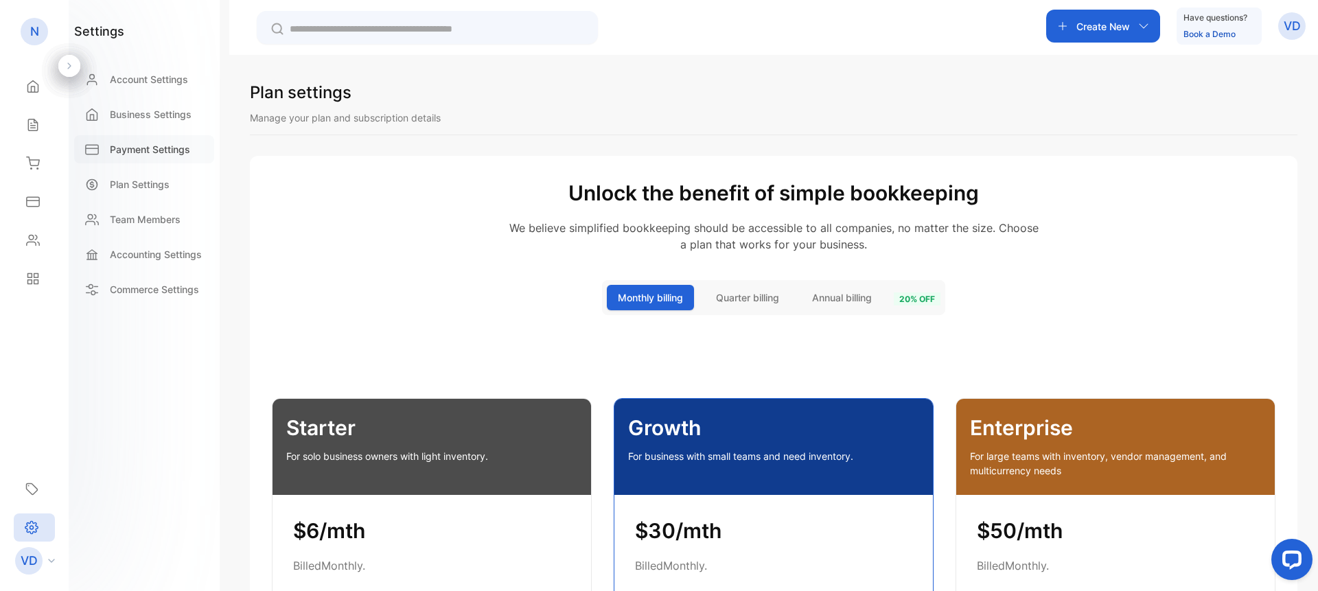
click at [148, 148] on p "Payment Settings" at bounding box center [150, 149] width 80 height 14
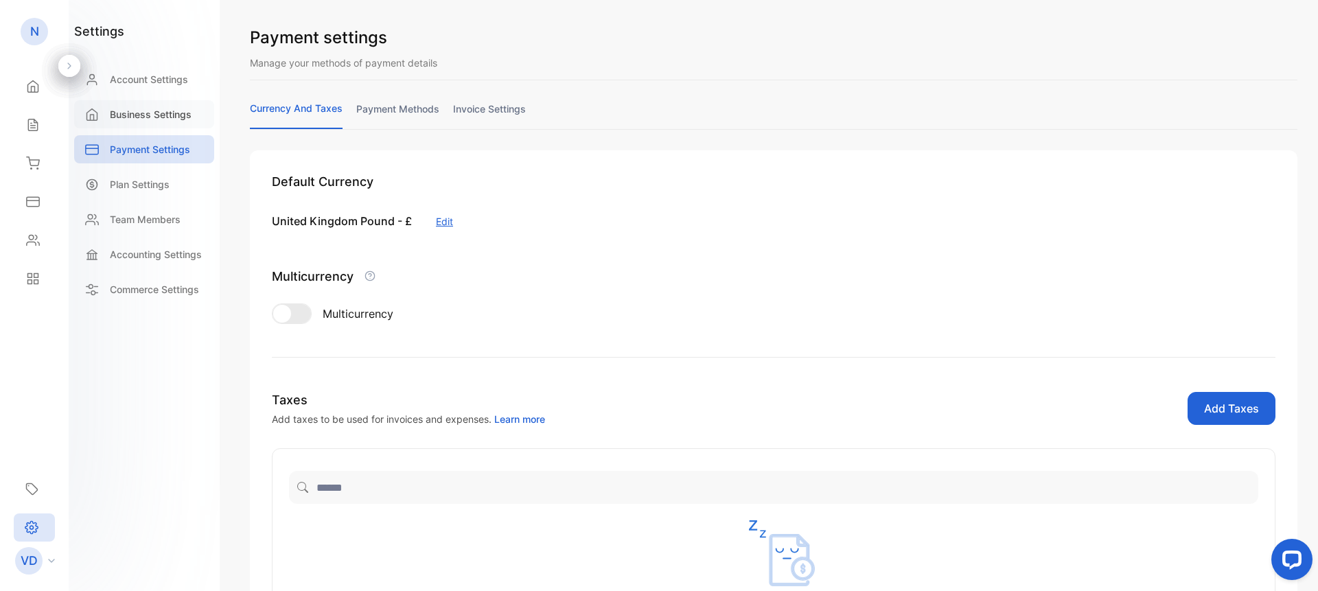
click at [152, 112] on p "Business Settings" at bounding box center [151, 114] width 82 height 14
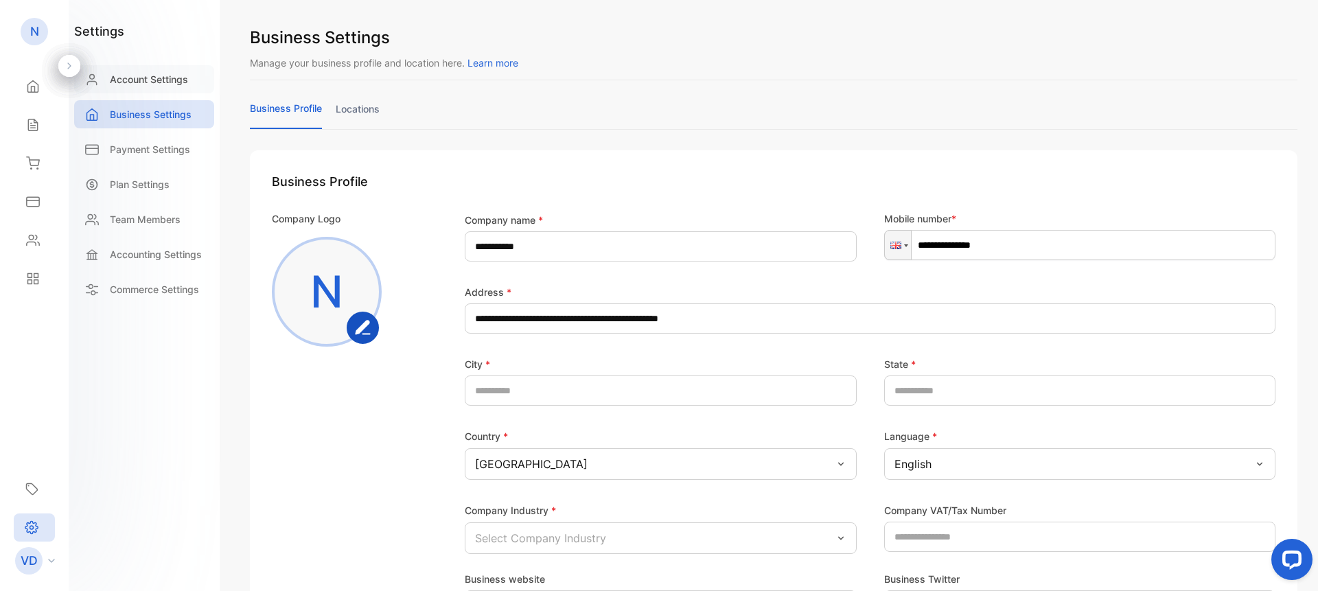
click at [155, 78] on p "Account Settings" at bounding box center [149, 79] width 78 height 14
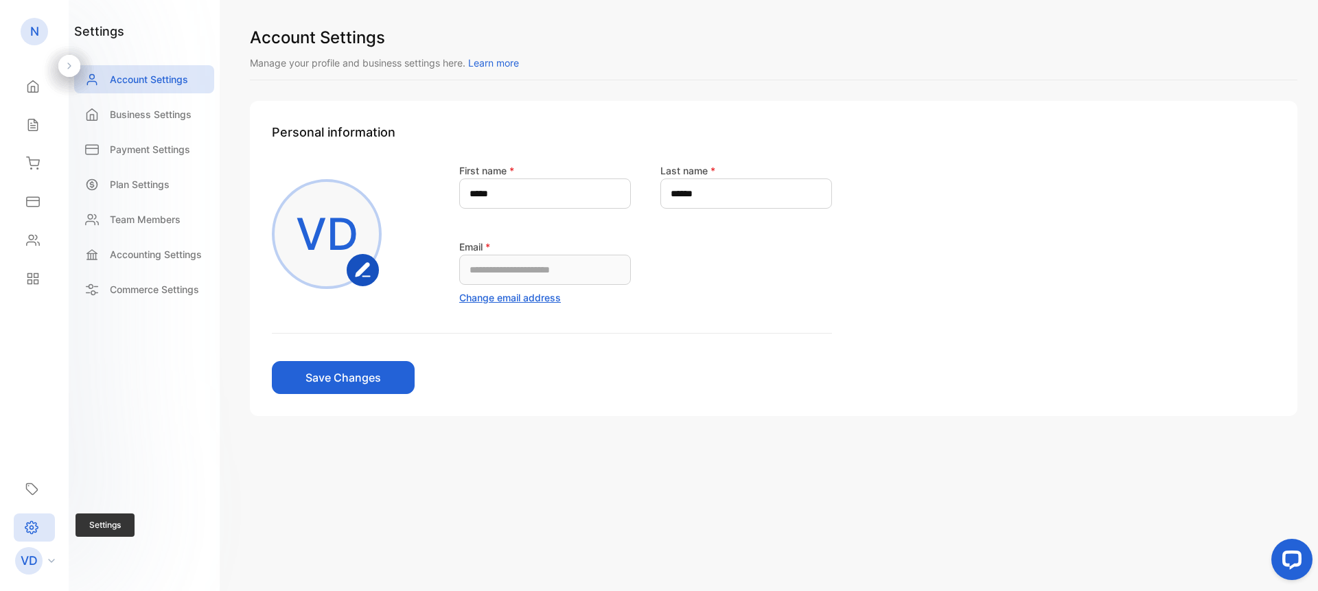
click at [33, 529] on icon at bounding box center [31, 527] width 3 height 3
click at [69, 65] on icon at bounding box center [70, 66] width 10 height 10
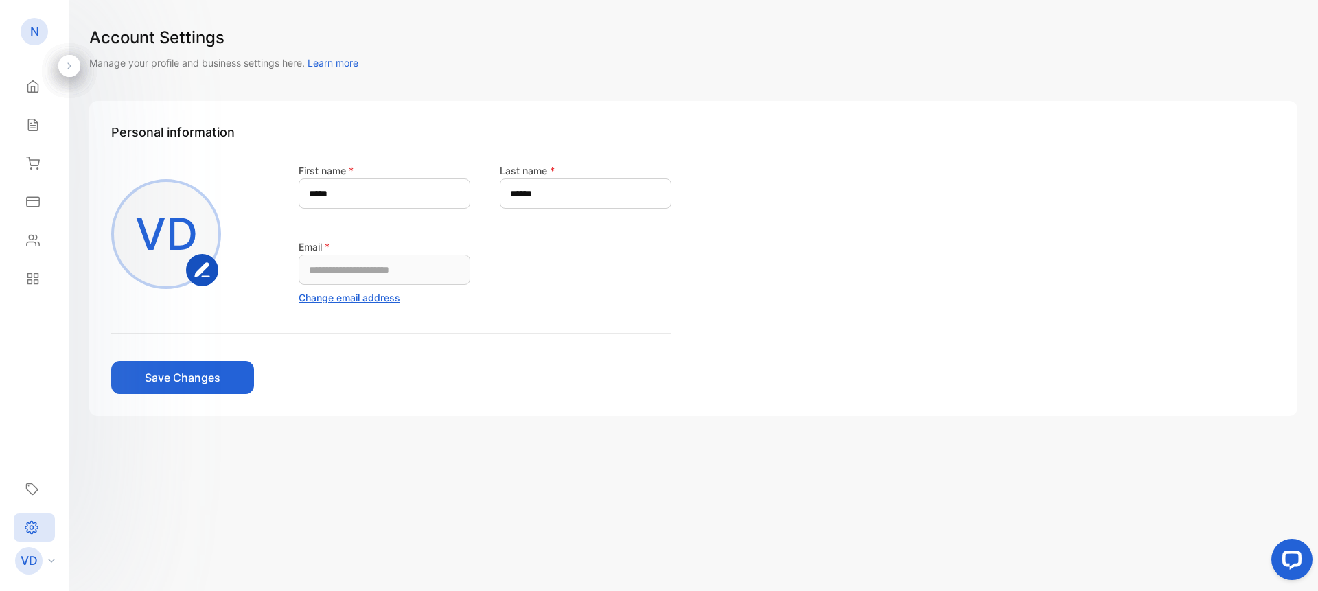
click at [69, 65] on icon at bounding box center [70, 66] width 10 height 10
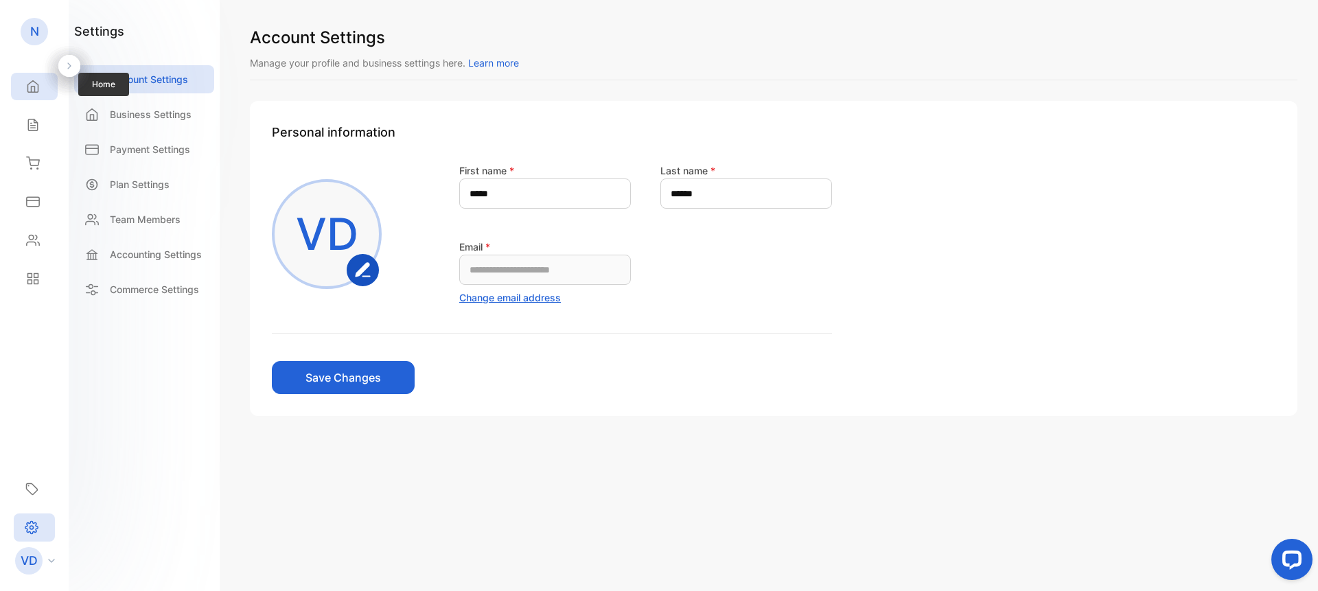
click at [35, 88] on icon at bounding box center [33, 87] width 10 height 12
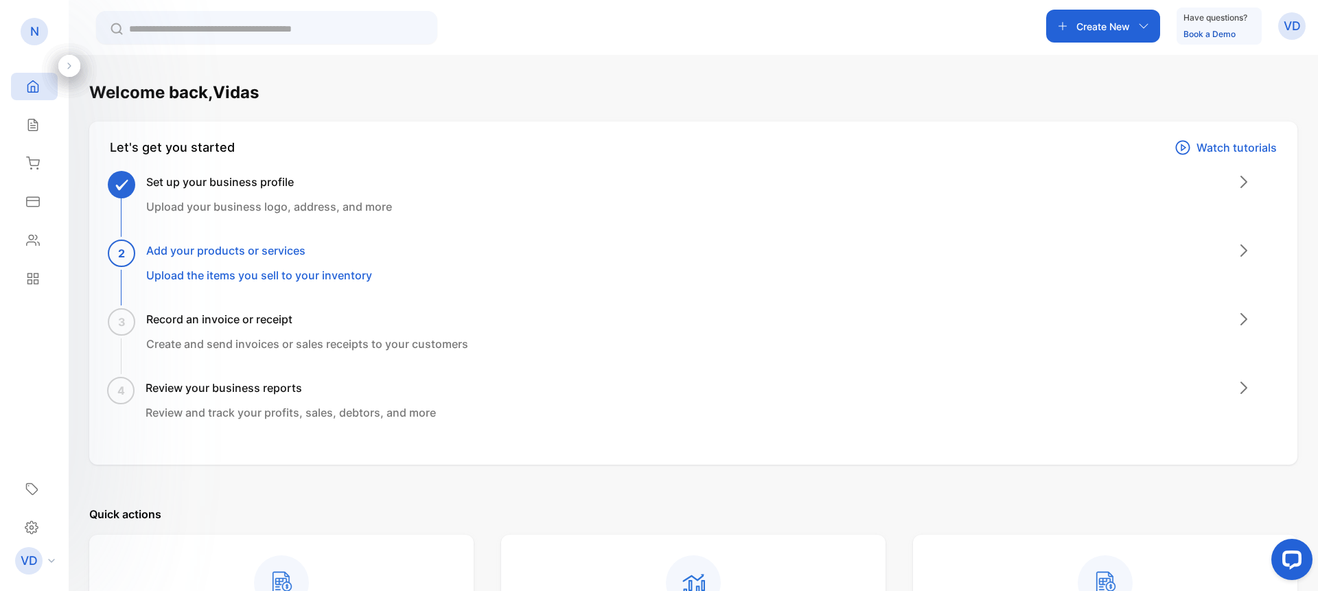
click at [1147, 23] on icon "button" at bounding box center [1143, 26] width 11 height 11
click at [967, 38] on div "Create New Have questions? Book a Demo VD" at bounding box center [694, 27] width 1250 height 55
